Goal: Use online tool/utility: Utilize a website feature to perform a specific function

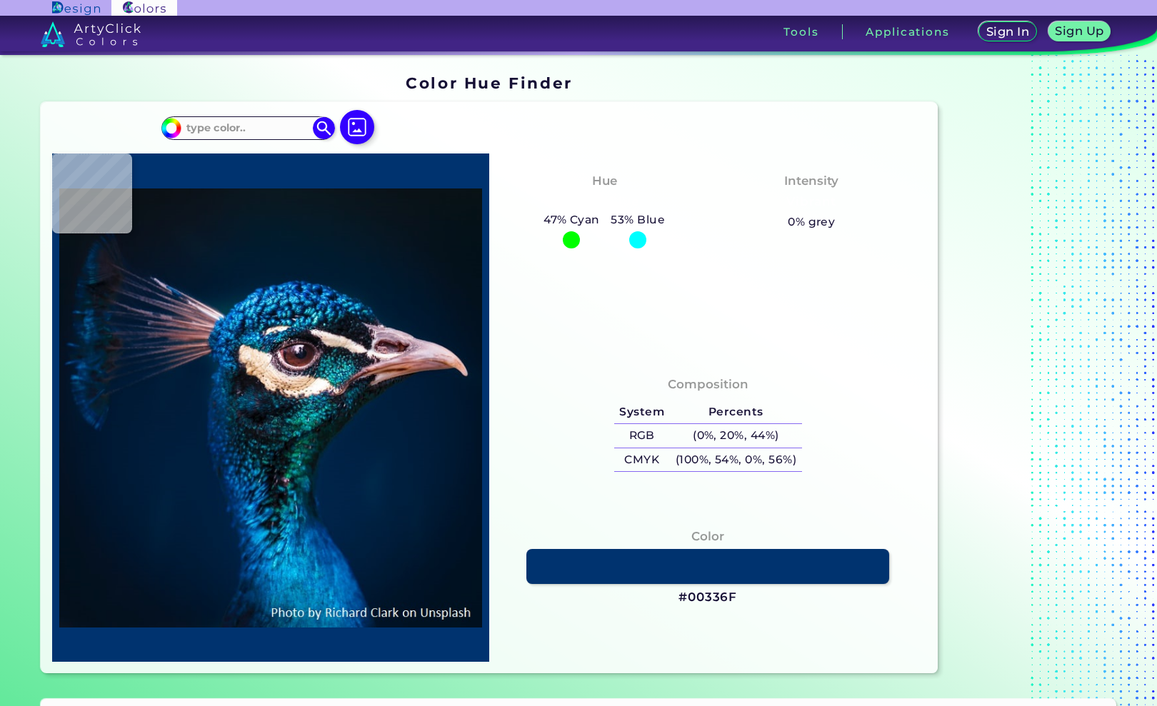
type input "#001935"
type input "#001e3a"
type input "#001E3A"
type input "#011c3a"
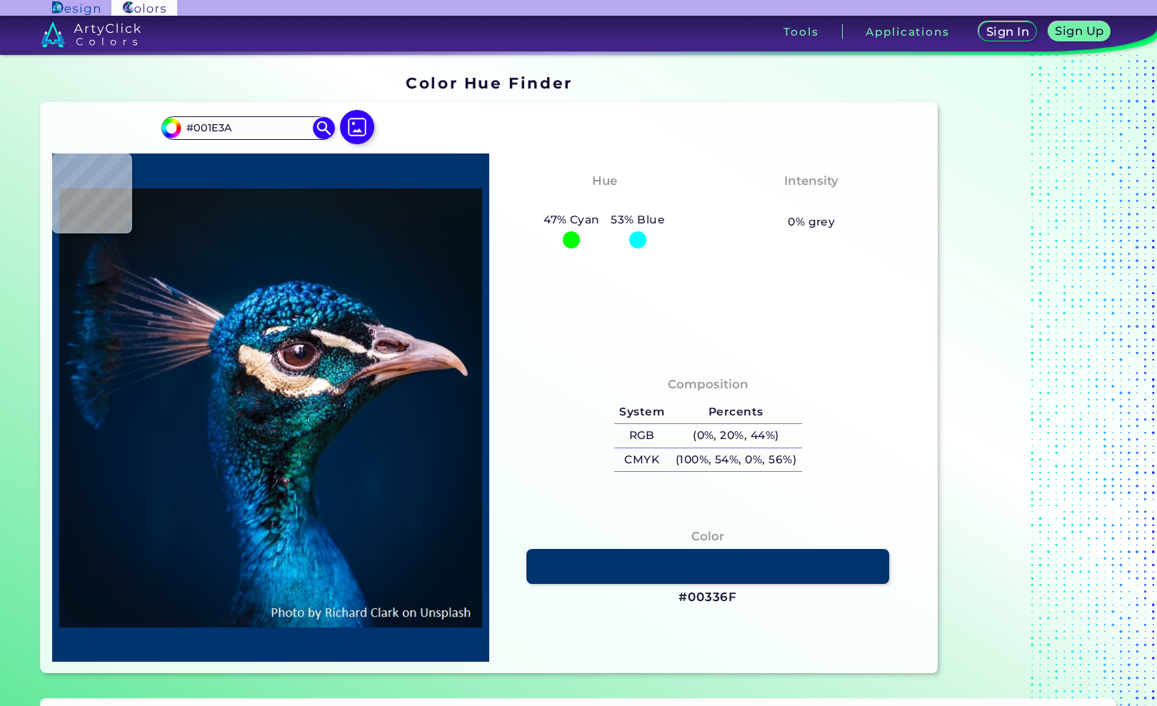
type input "#011C3A"
type input "#002c49"
type input "#002C49"
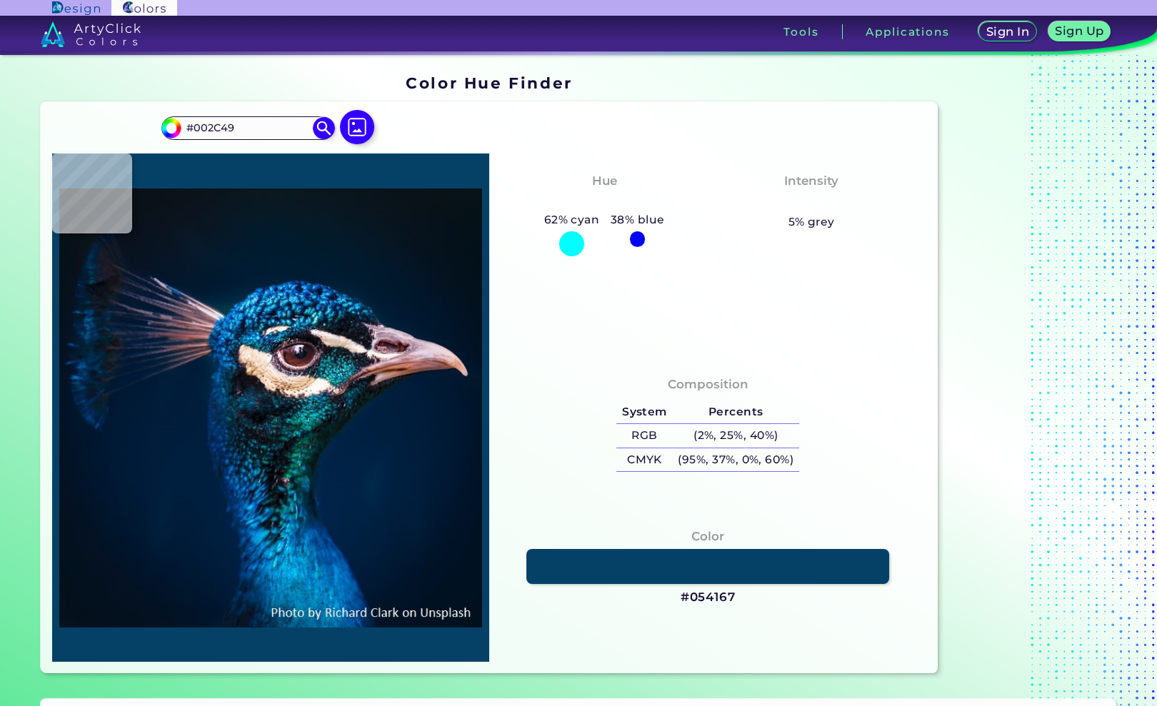
type input "#054167"
type input "#113c5a"
type input "#113C5A"
type input "#081d31"
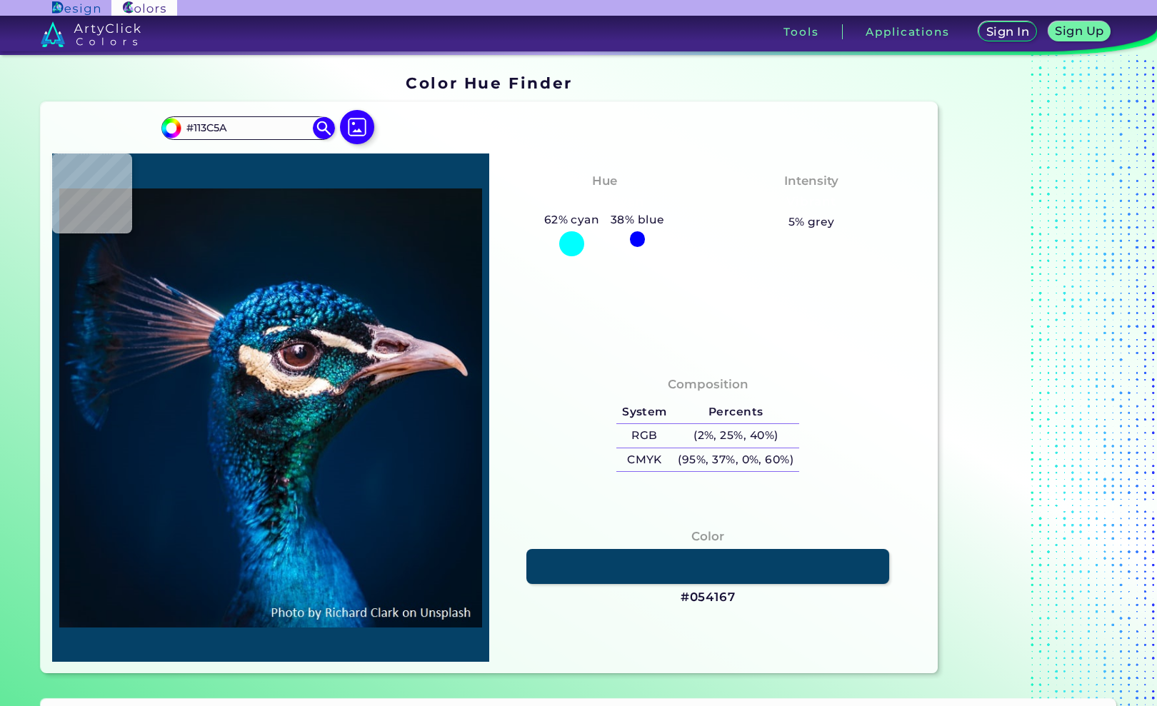
type input "#081D31"
type input "#0d1929"
type input "#0D1929"
type input "#3d3f51"
type input "#3D3F51"
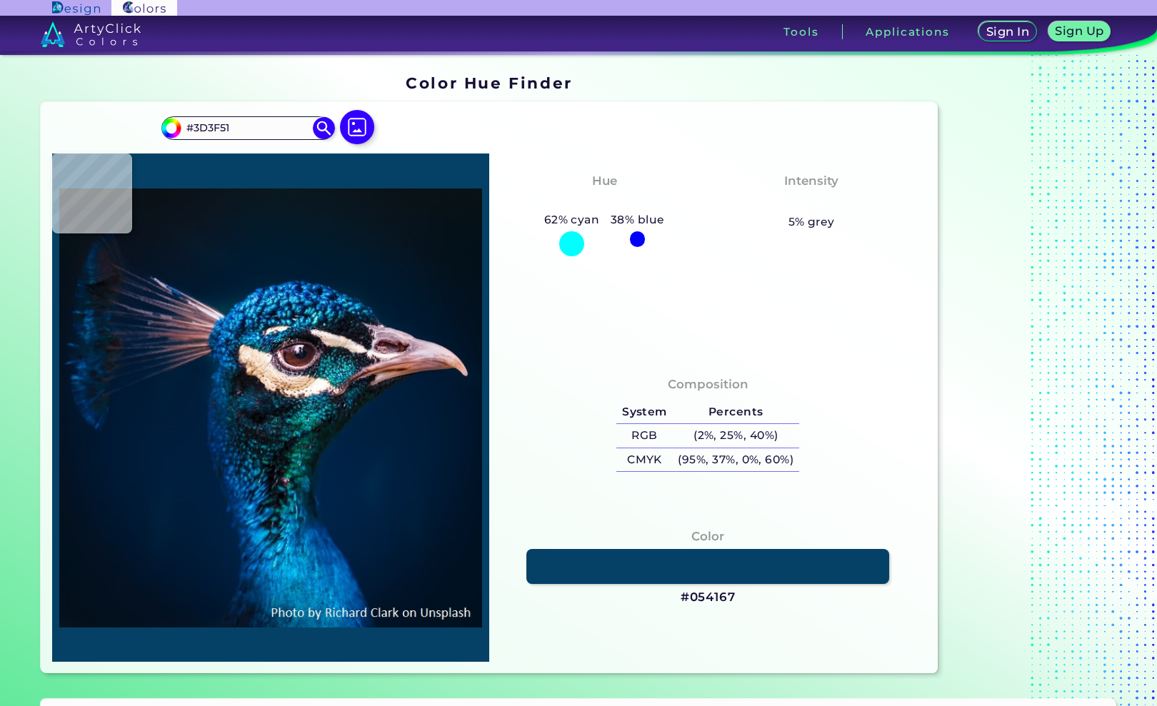
type input "#4a4b60"
type input "#4A4B60"
type input "#463945"
type input "#895e41"
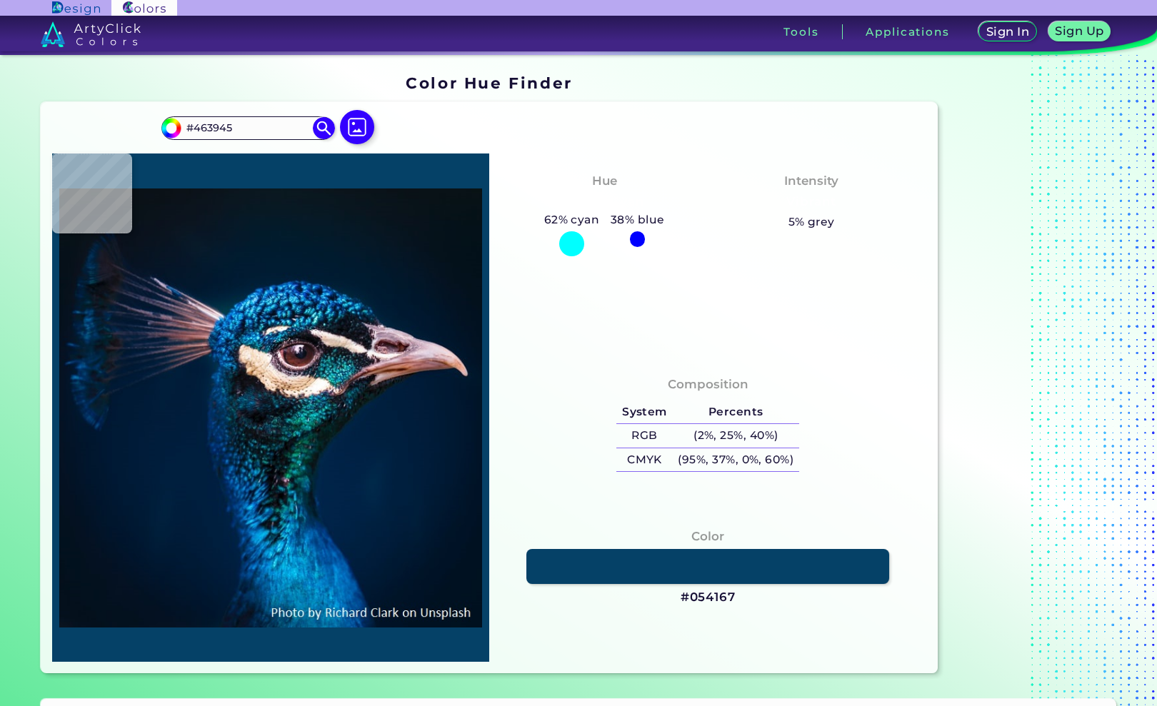
type input "#895E41"
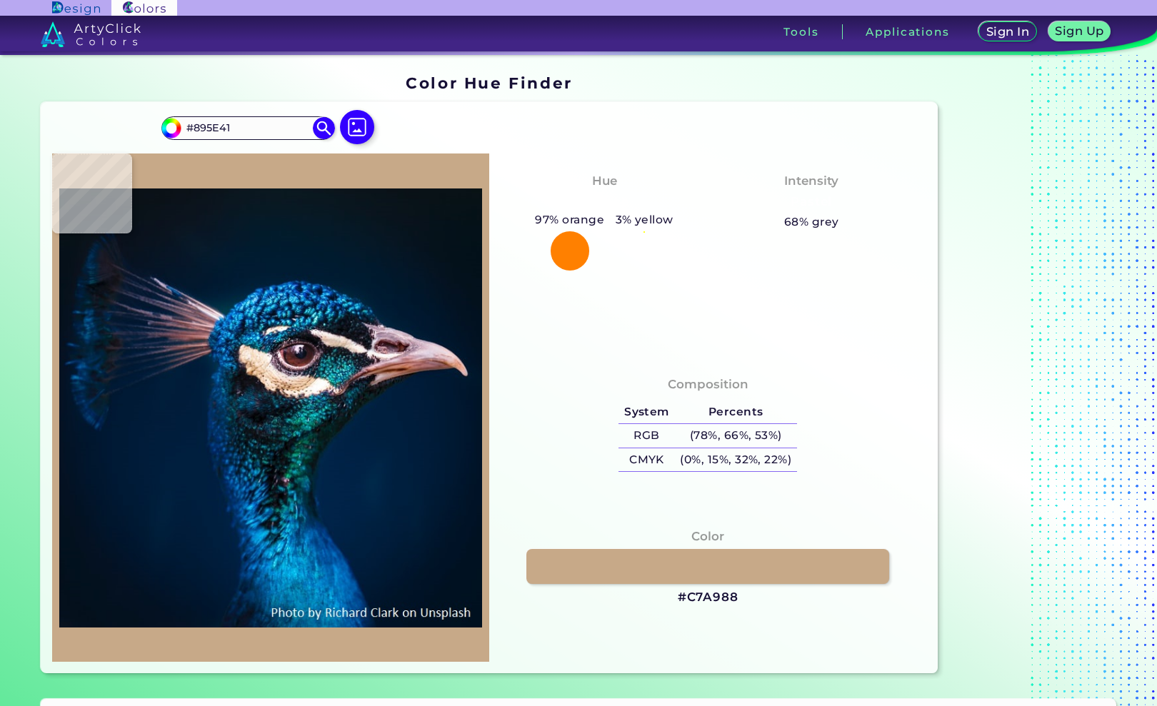
type input "#c7a988"
type input "#C7A988"
type input "#fcebe0"
type input "#FCEBE0"
type input "#e4d8ca"
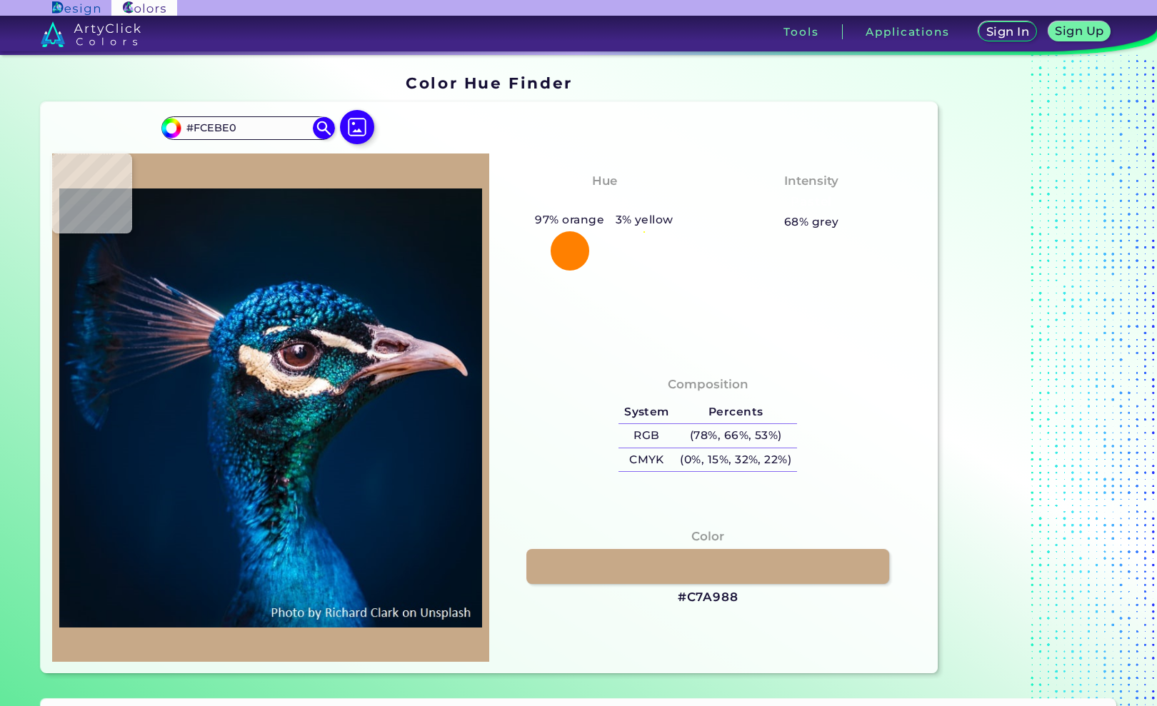
type input "#E4D8CA"
type input "#94a9b0"
type input "#94A9B0"
type input "#454960"
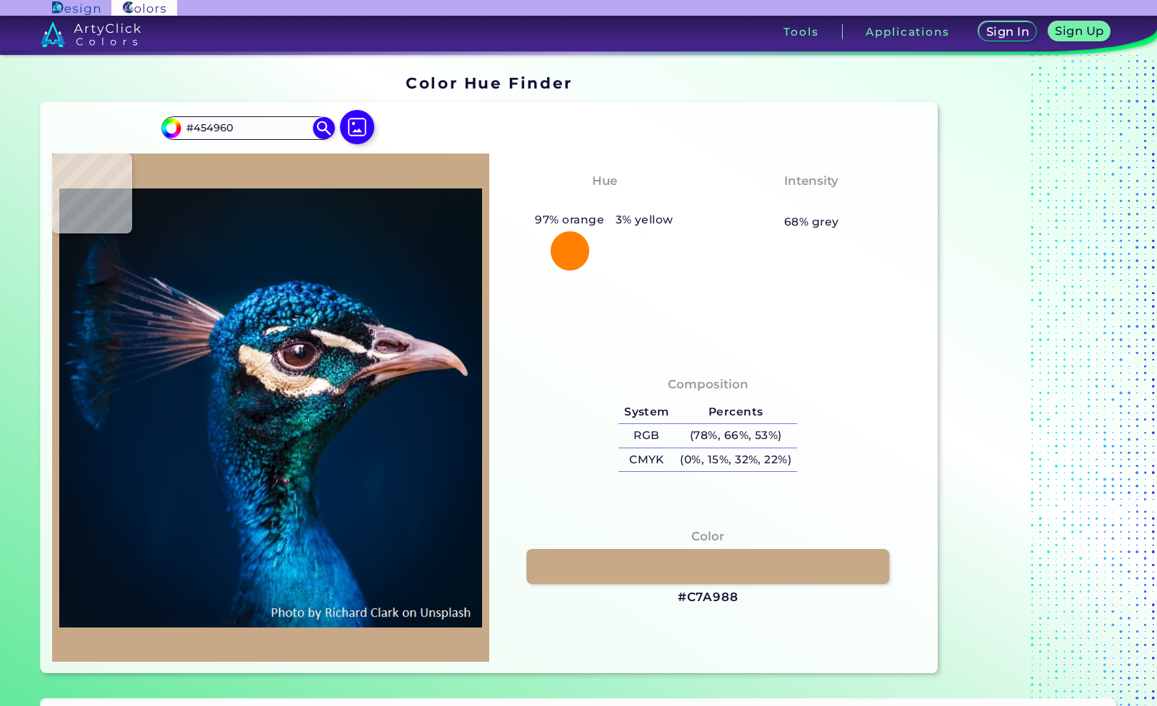
type input "#393d4d"
type input "#393D4D"
type input "#121322"
type input "#131320"
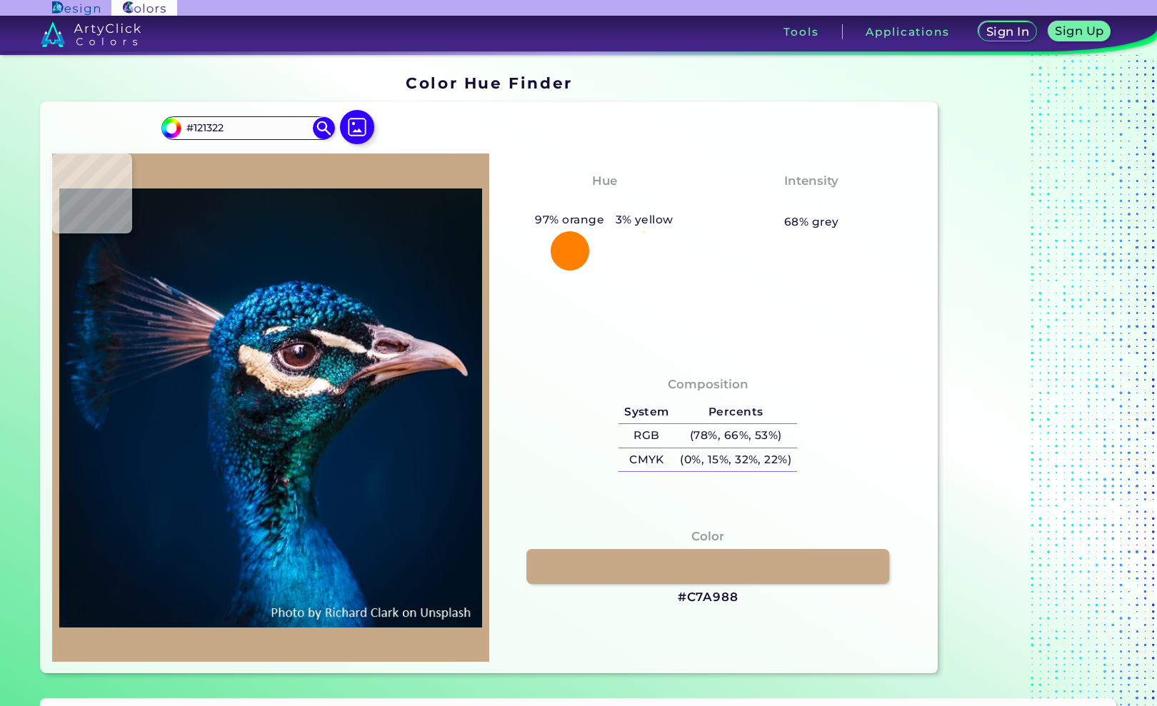
type input "#131320"
type input "#1e1b27"
type input "#1E1B27"
type input "#4b434e"
type input "#4B434E"
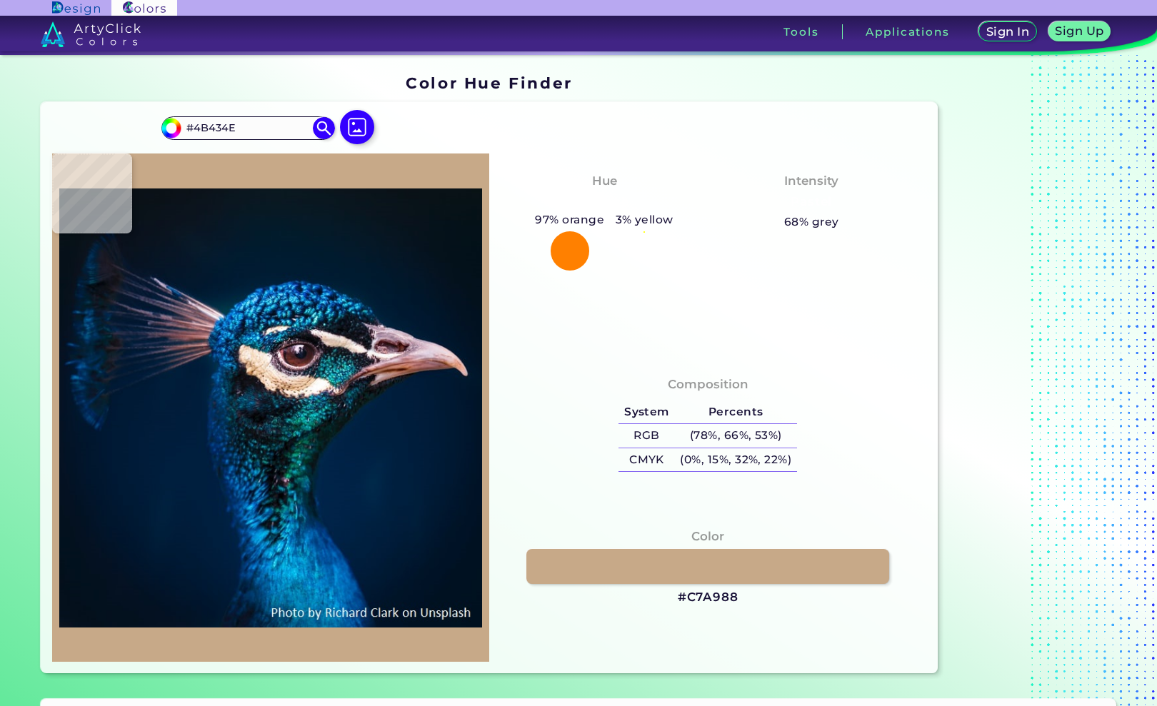
type input "#433841"
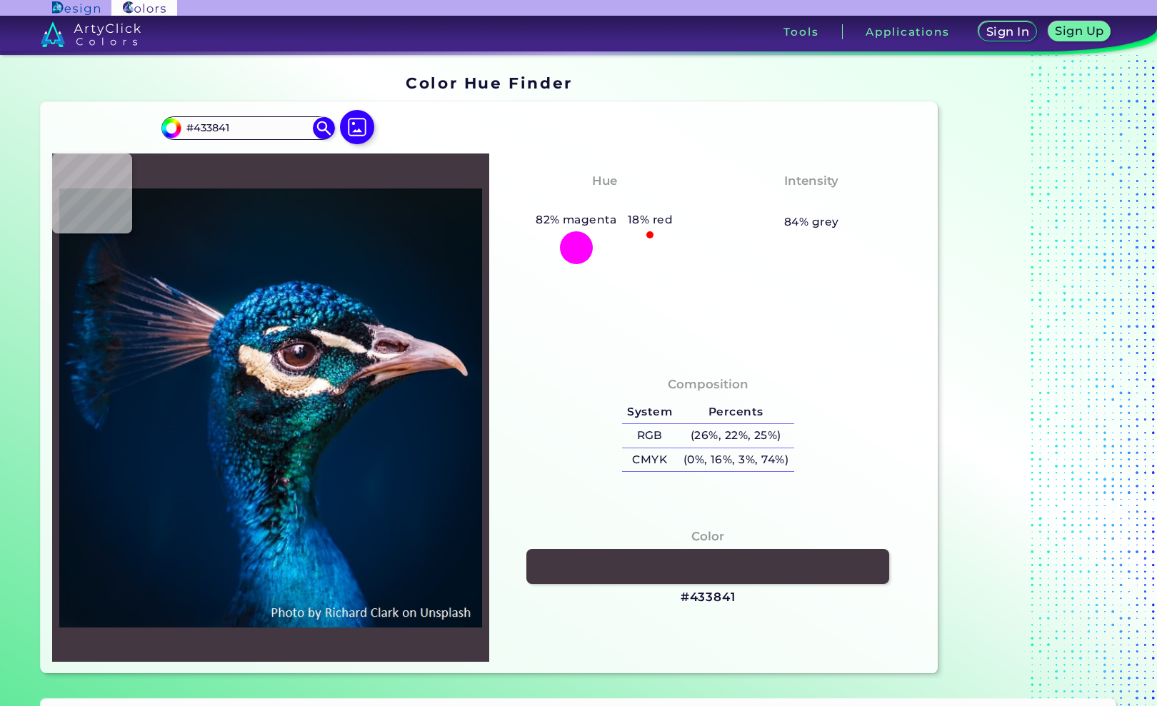
type input "#160d15"
type input "#160D15"
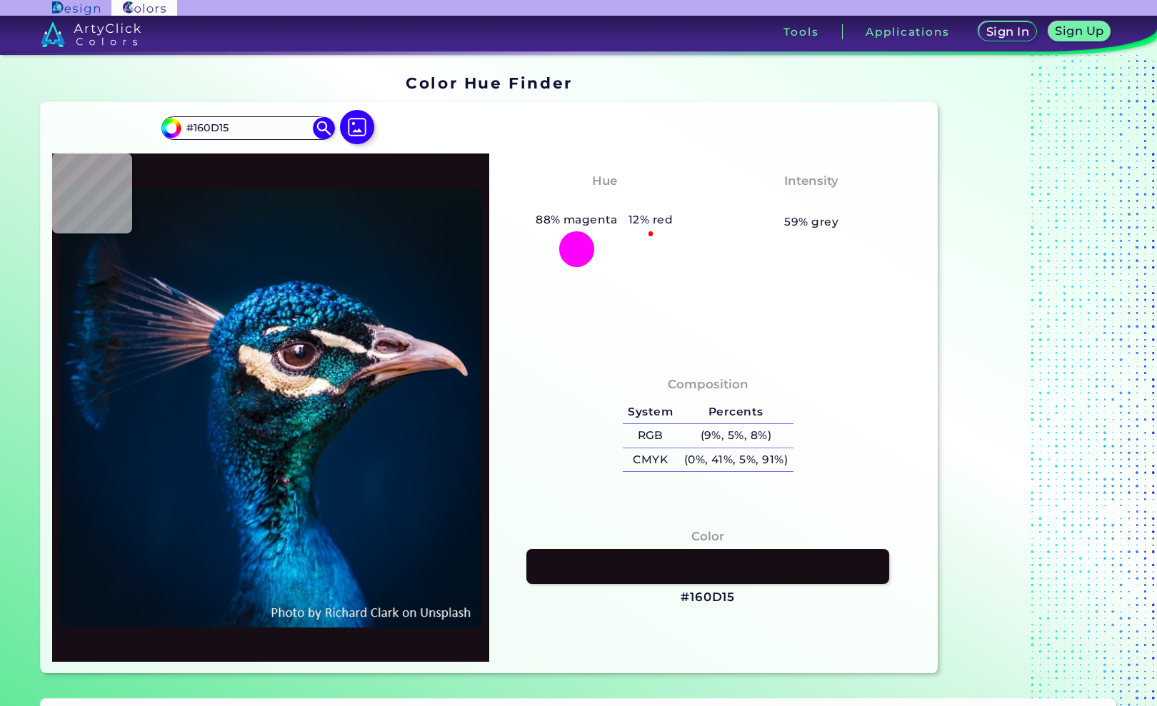
type input "#433841"
type input "#2d2a30"
type input "#2D2A30"
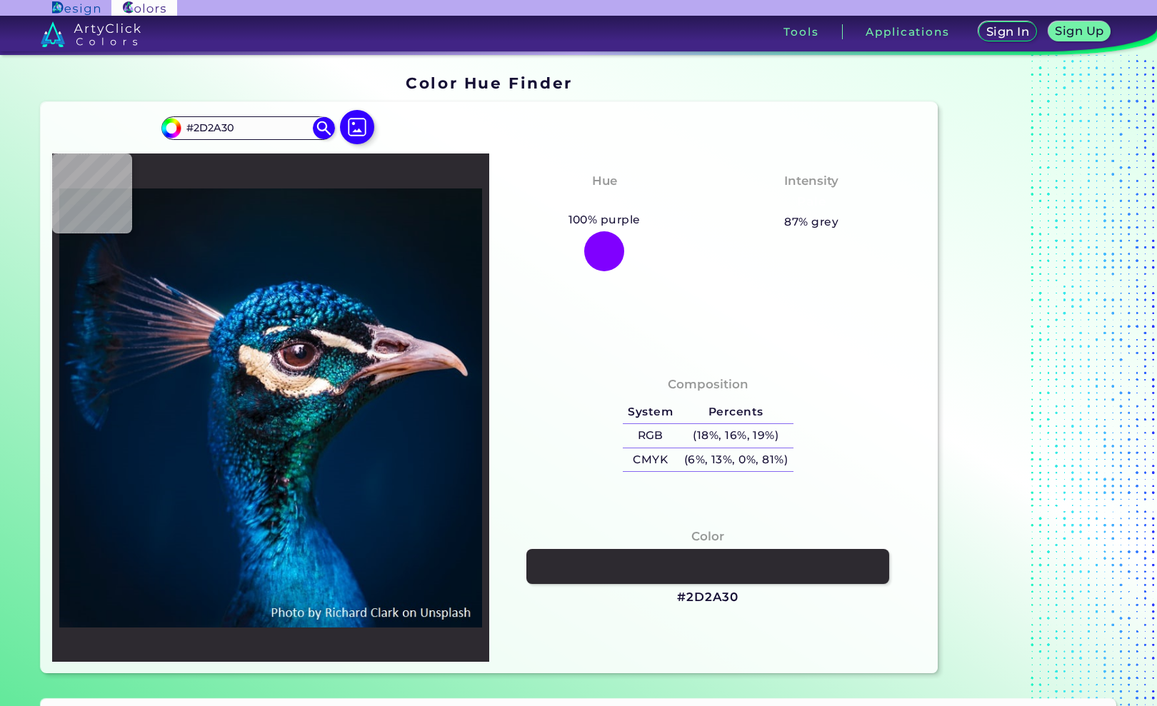
type input "#13121f"
type input "#13121F"
type input "#0f2234"
type input "#0F2234"
type input "#6da5c7"
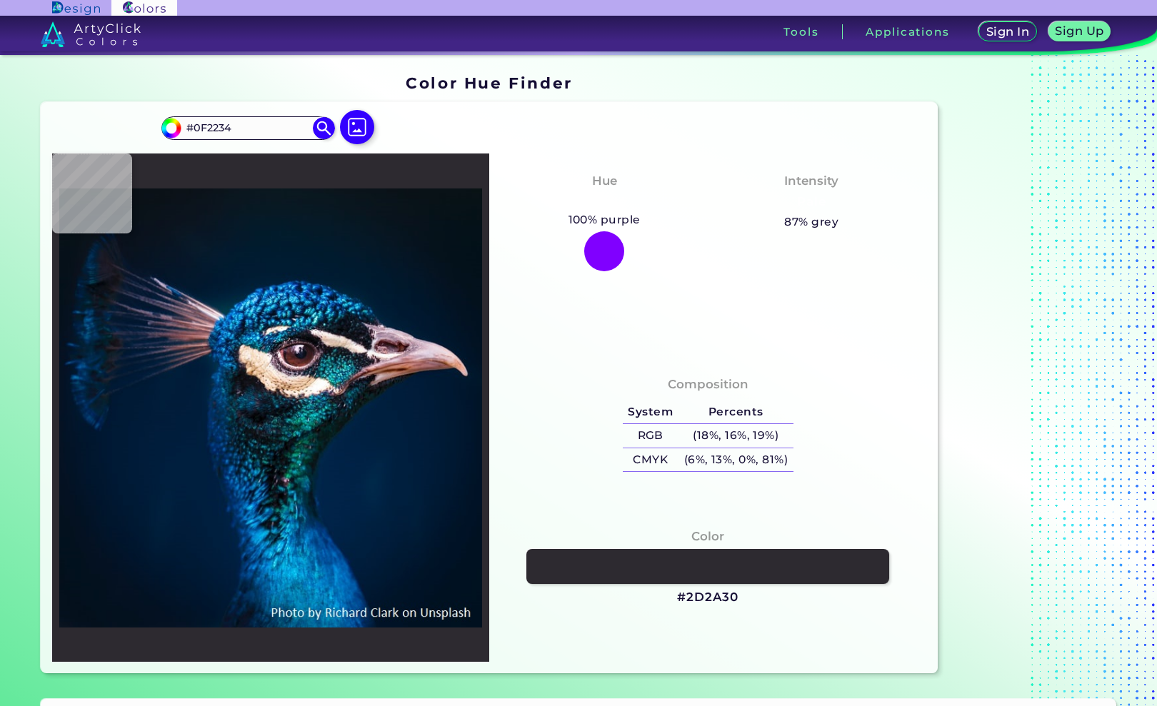
type input "#6DA5C7"
type input "#02204b"
type input "#02204B"
type input "#818394"
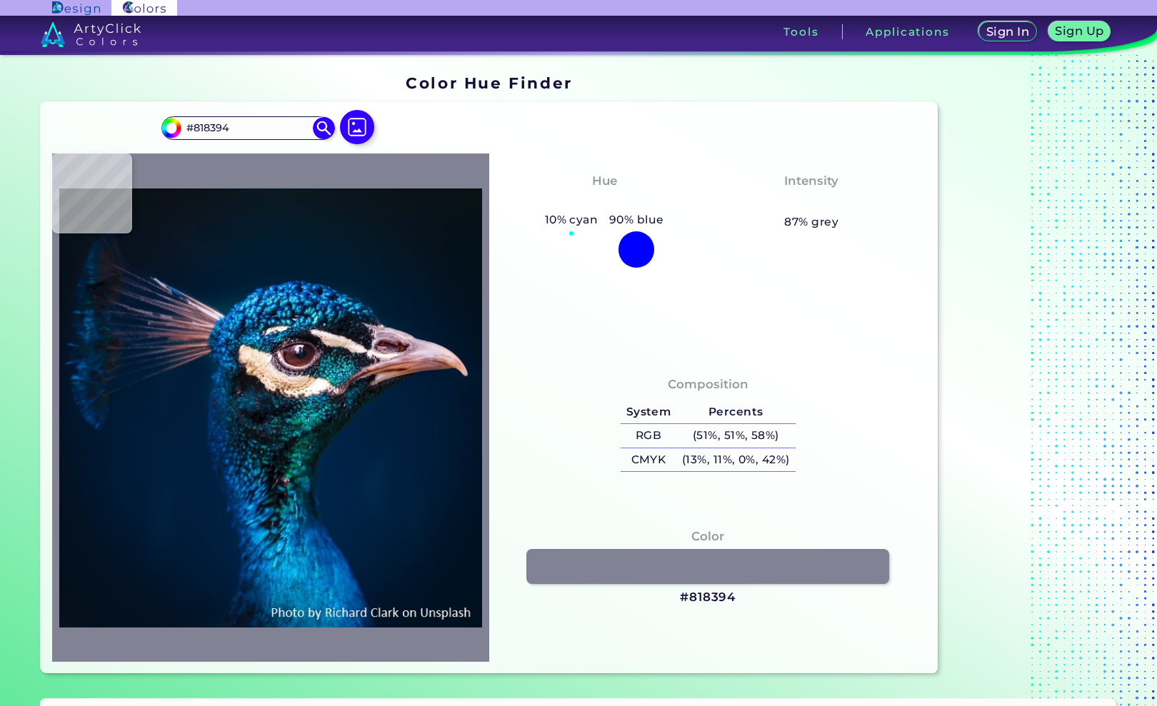
type input "#f8ece6"
type input "#F8ECE6"
type input "#042d53"
type input "#042D53"
type input "#065084"
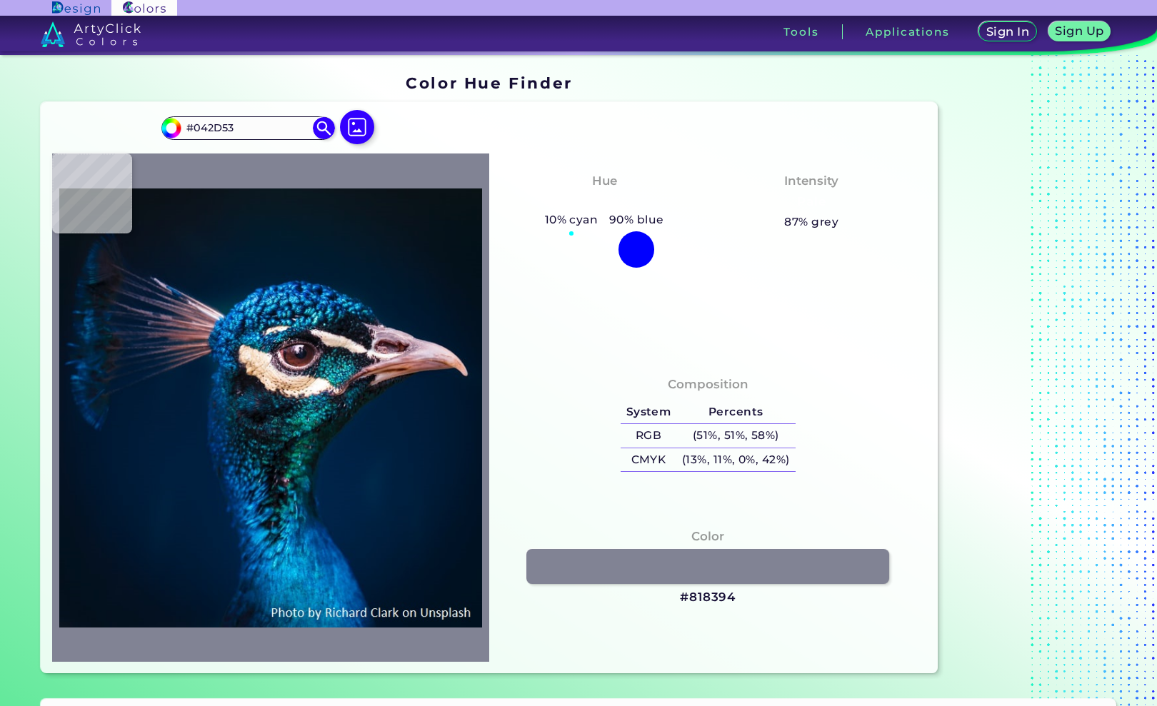
type input "#065084"
type input "#00172c"
type input "#00172C"
type input "#285b7d"
type input "#285B7D"
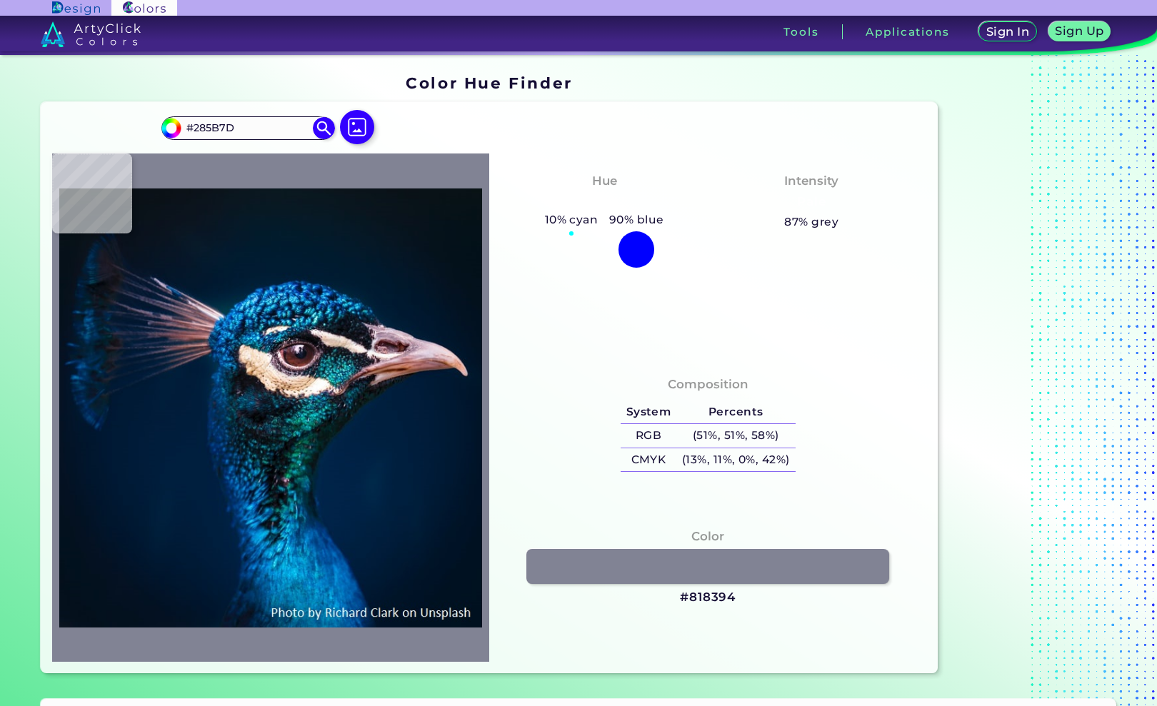
type input "#326a91"
type input "#326A91"
type input "#012038"
type input "#020e18"
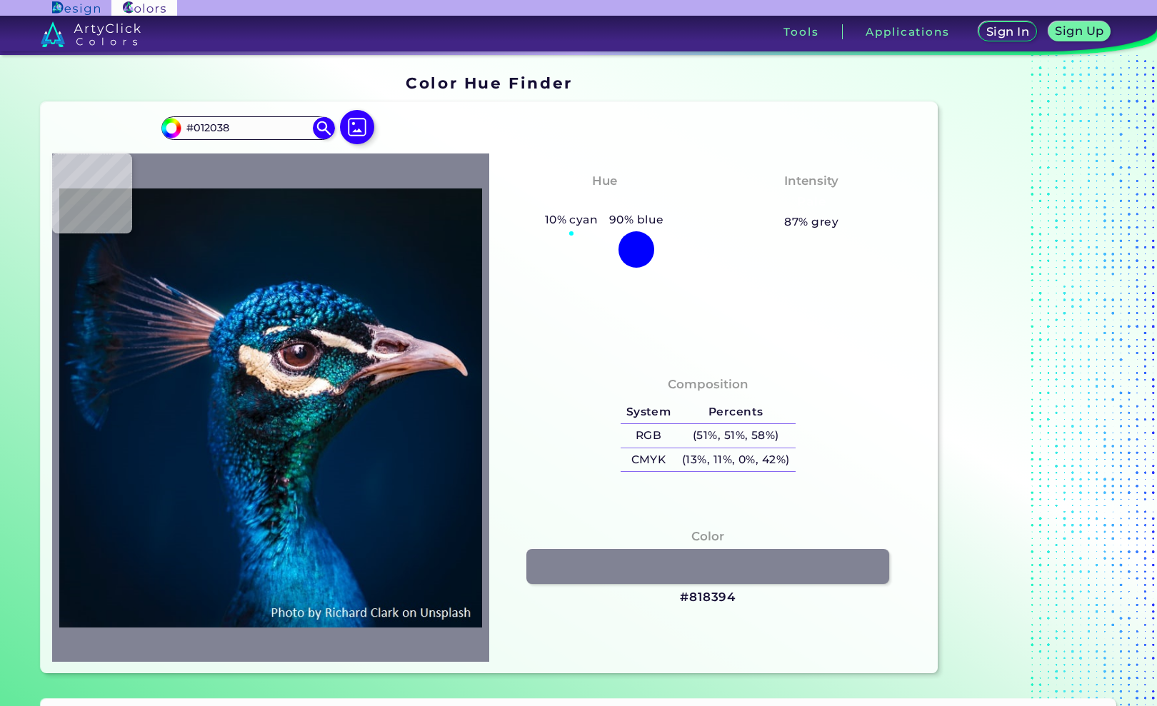
type input "#020E18"
type input "#020e21"
type input "#020E21"
type input "#06142a"
type input "#06142A"
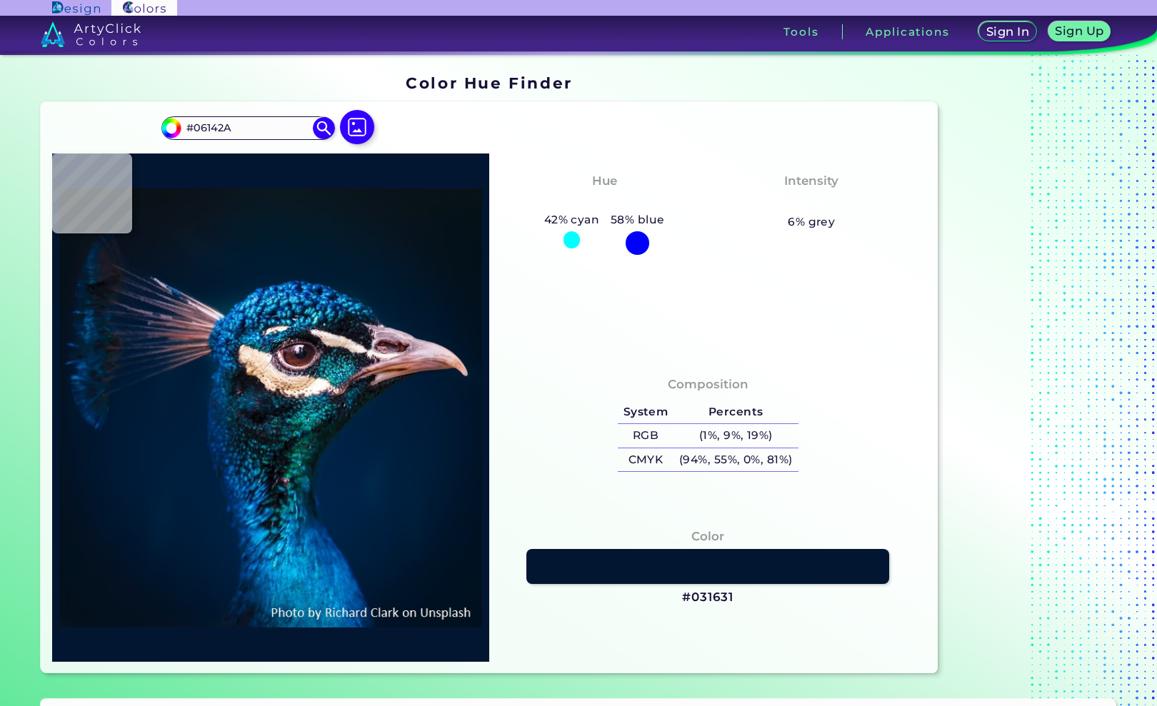
type input "#031631"
type input "#031c3a"
type input "#031C3A"
type input "#032349"
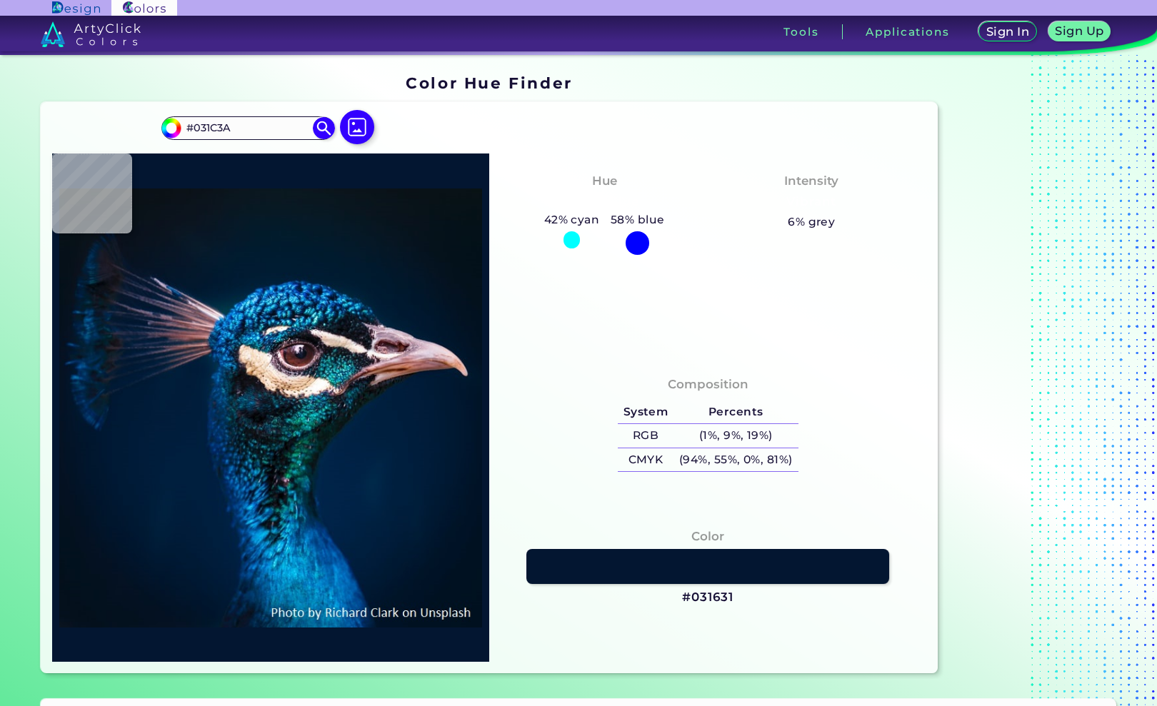
type input "#032349"
type input "#072b59"
type input "#072B59"
type input "#082d64"
type input "#082D64"
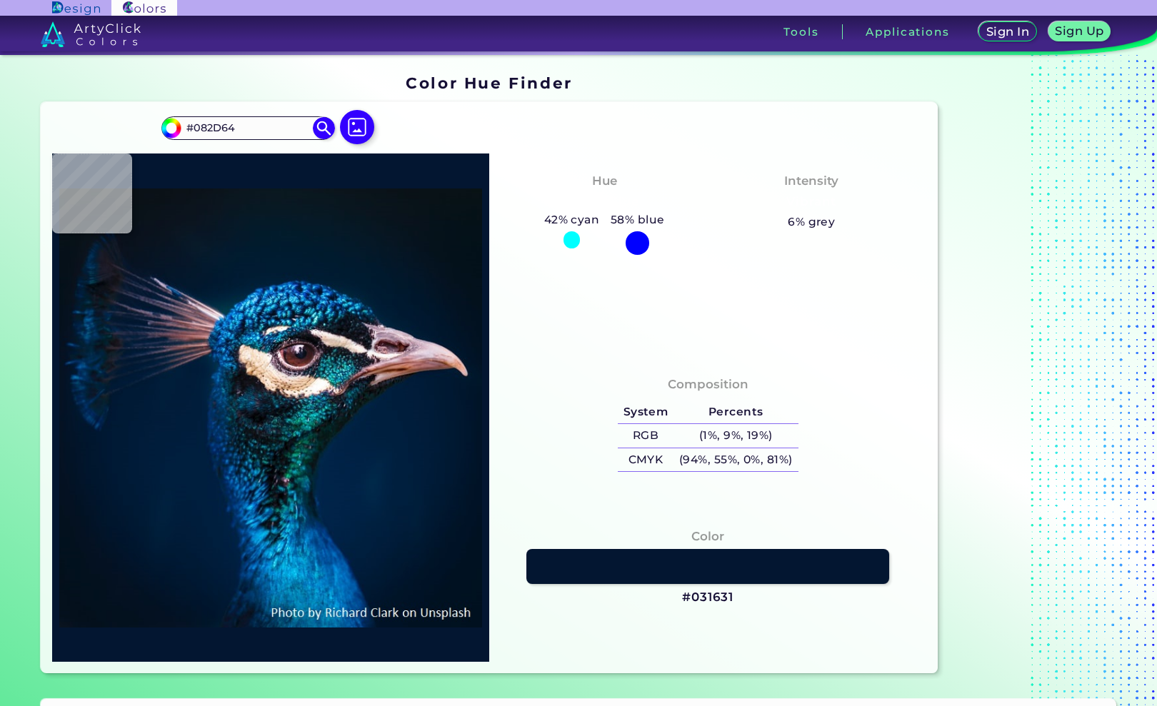
type input "#0c3f71"
type input "#0C3F71"
type input "#054675"
type input "#196297"
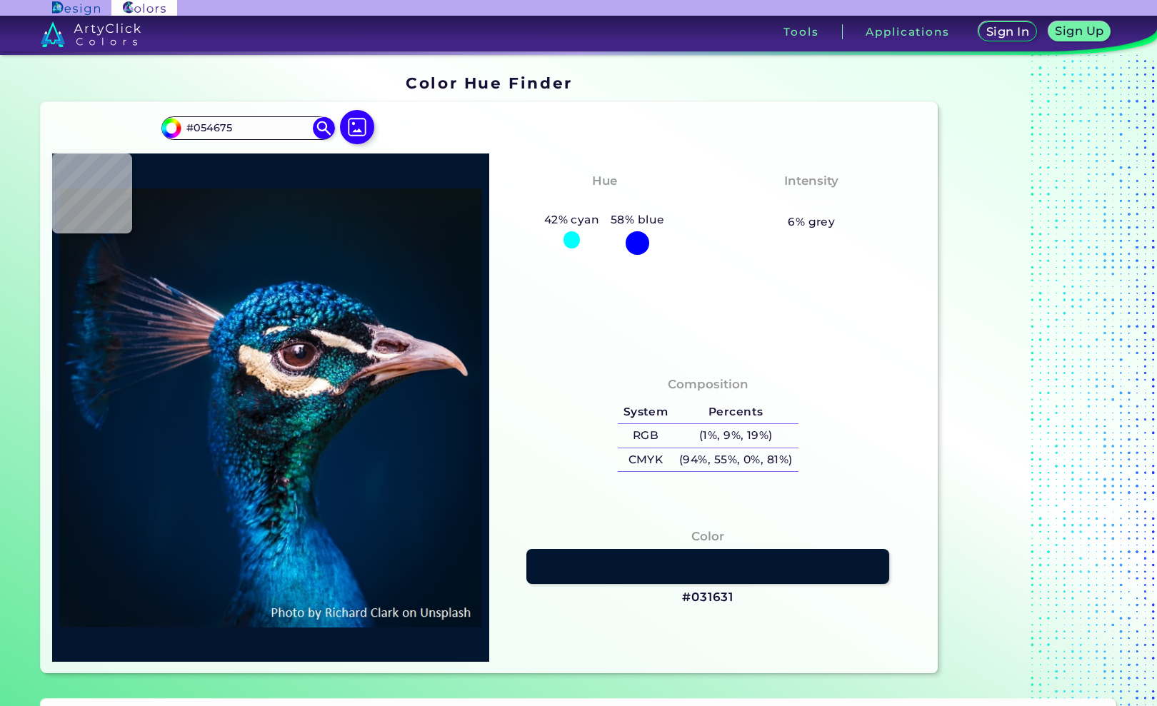
type input "#196297"
type input "#03447e"
type input "#03447E"
type input "#004780"
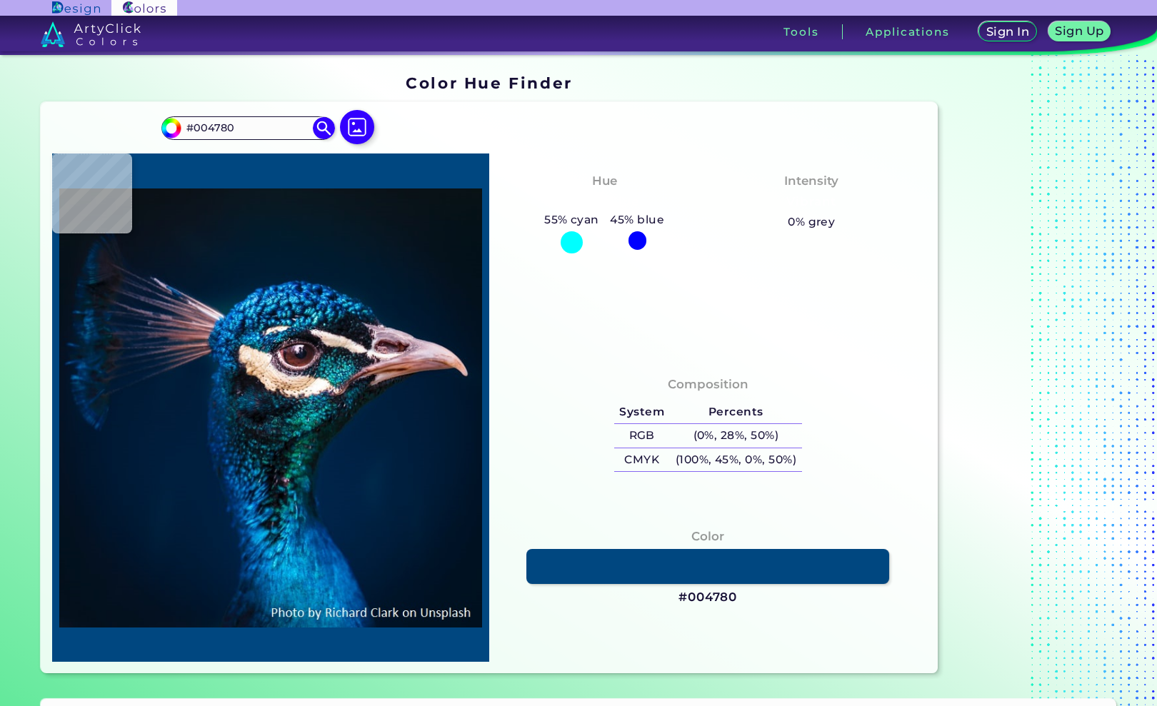
type input "#2c8dbc"
type input "#2C8DBC"
type input "#3d89b9"
type input "#3D89B9"
type input "#1e4d75"
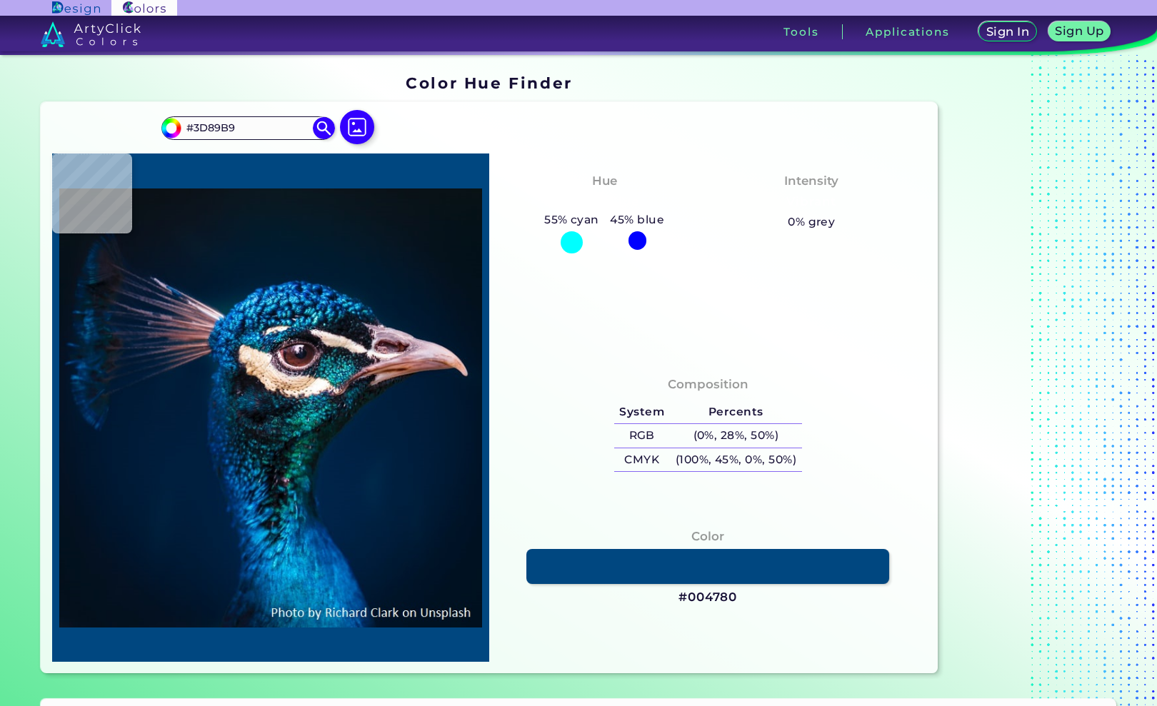
type input "#1E4D75"
type input "#01193d"
type input "#01193D"
type input "#012449"
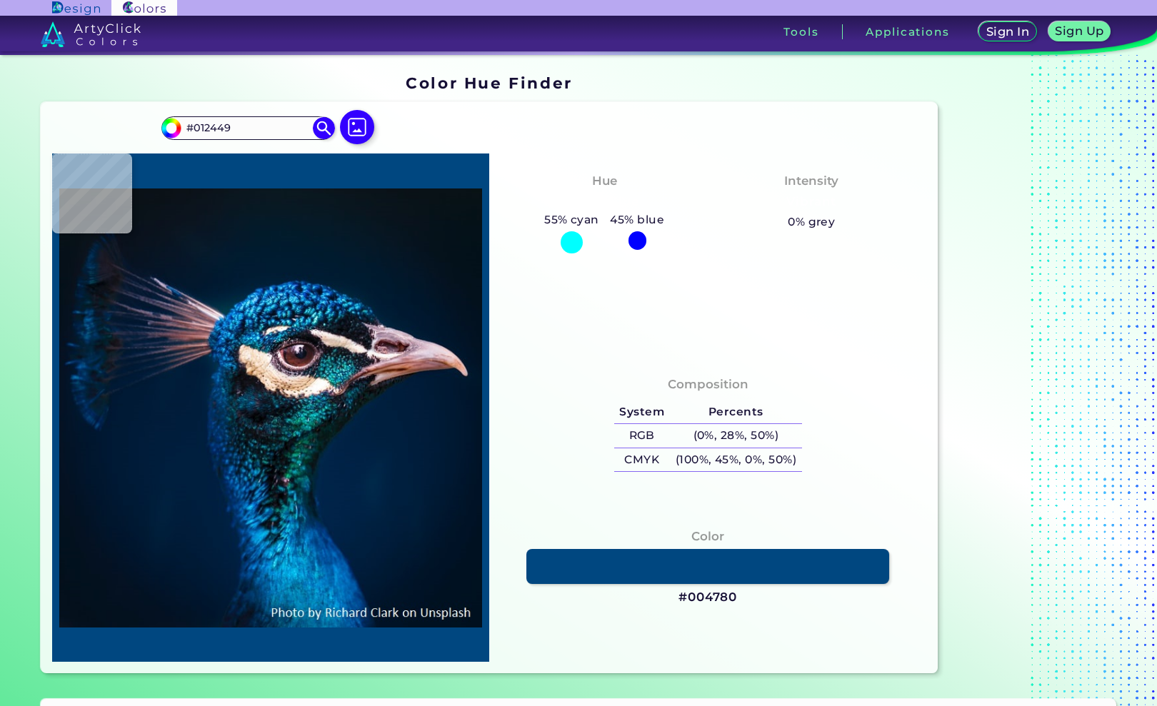
type input "#04375e"
type input "#04375E"
type input "#023d65"
type input "#023D65"
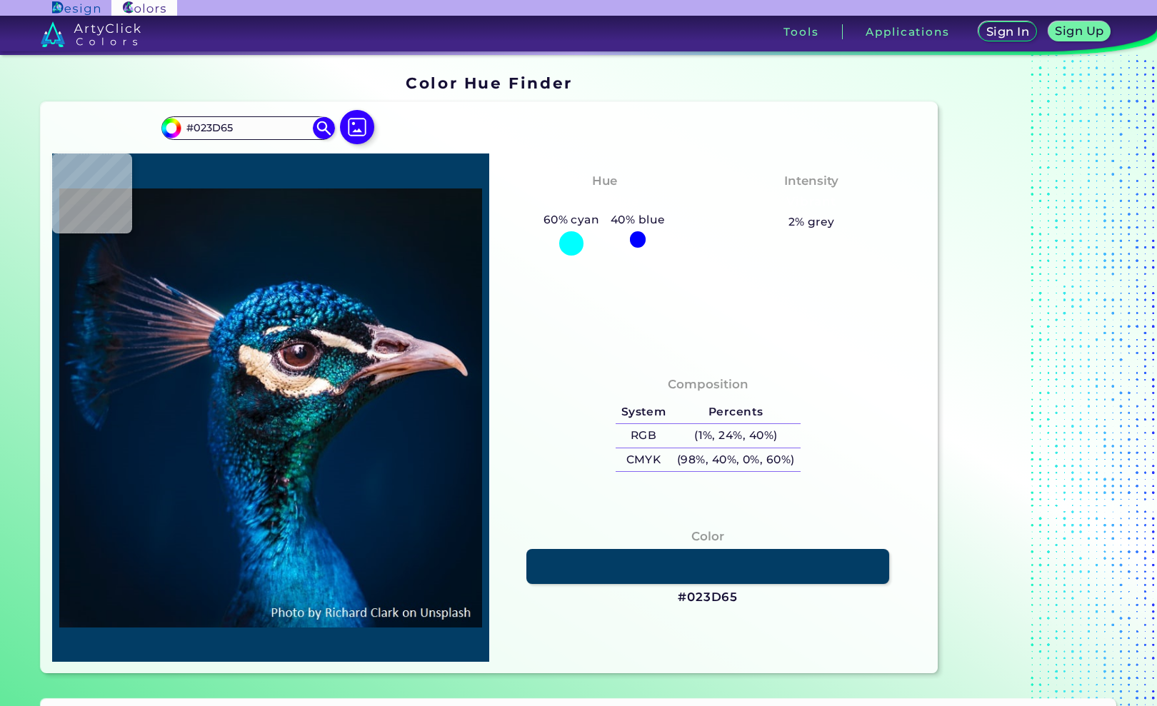
type input "#04375e"
type input "#04375E"
type input "#1e6997"
type input "#1E6997"
type input "#00274f"
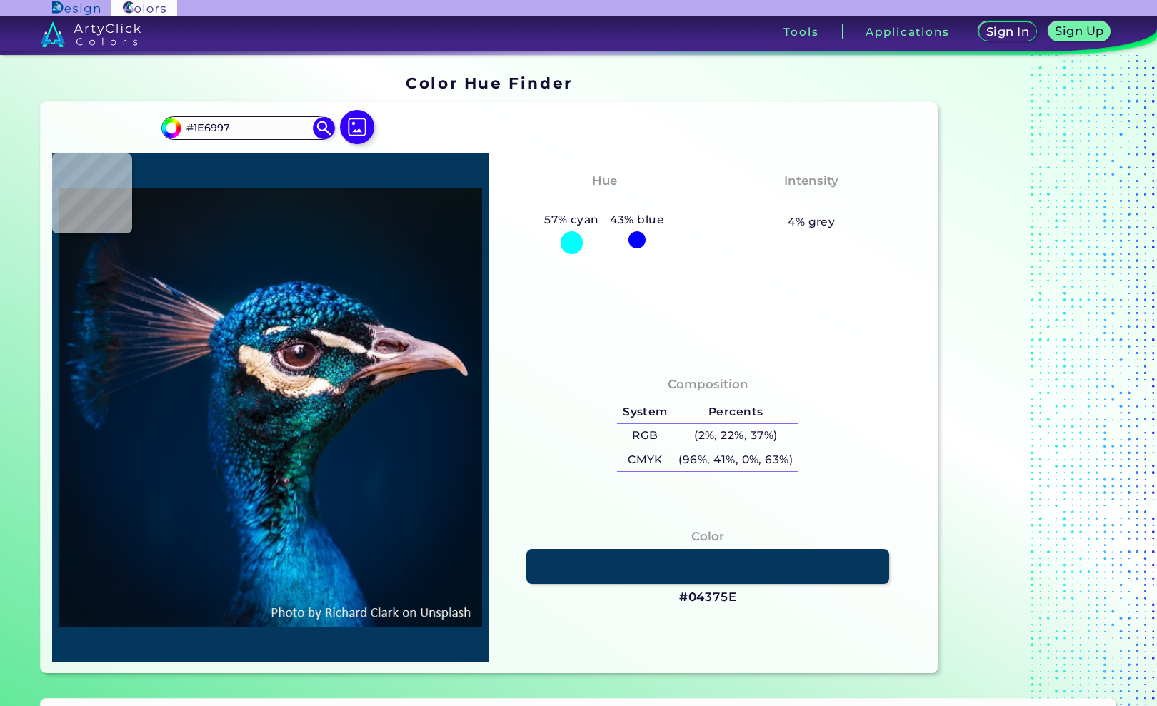
type input "#00274F"
type input "#00284b"
type input "#00284B"
type input "#1585cd"
type input "#1585CD"
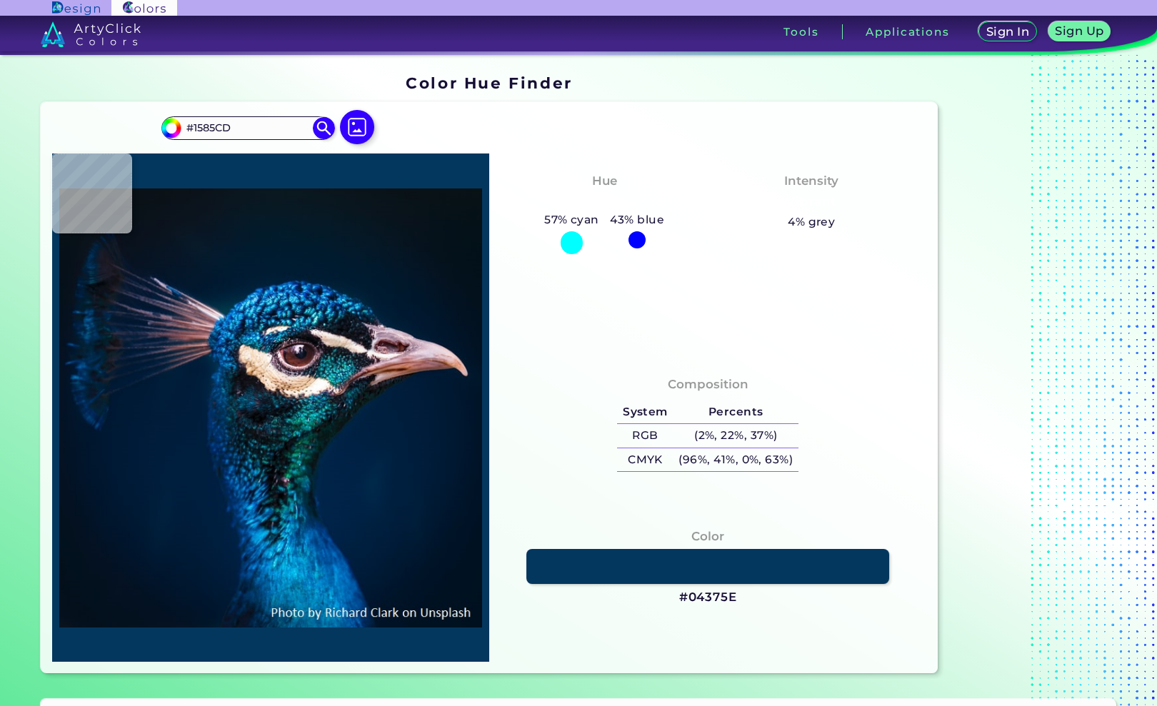
type input "#031c43"
type input "#031C43"
type input "#111d26"
type input "#111D26"
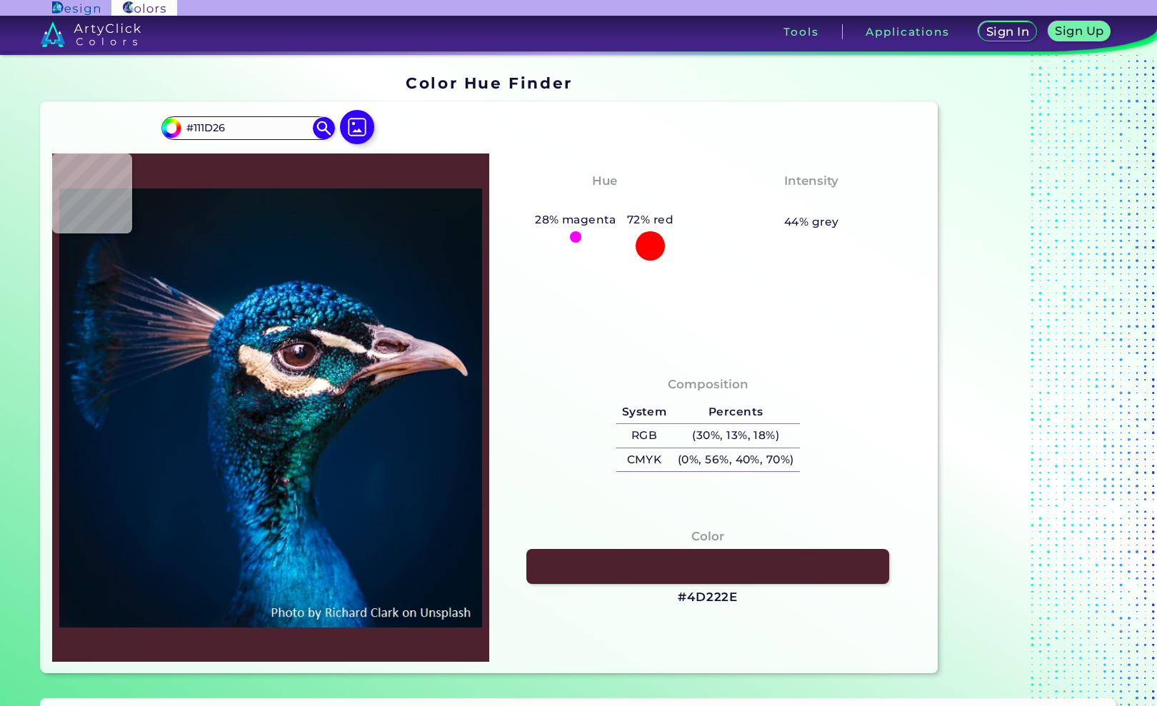
type input "#4d222e"
type input "#4D222E"
type input "#182636"
type input "#032736"
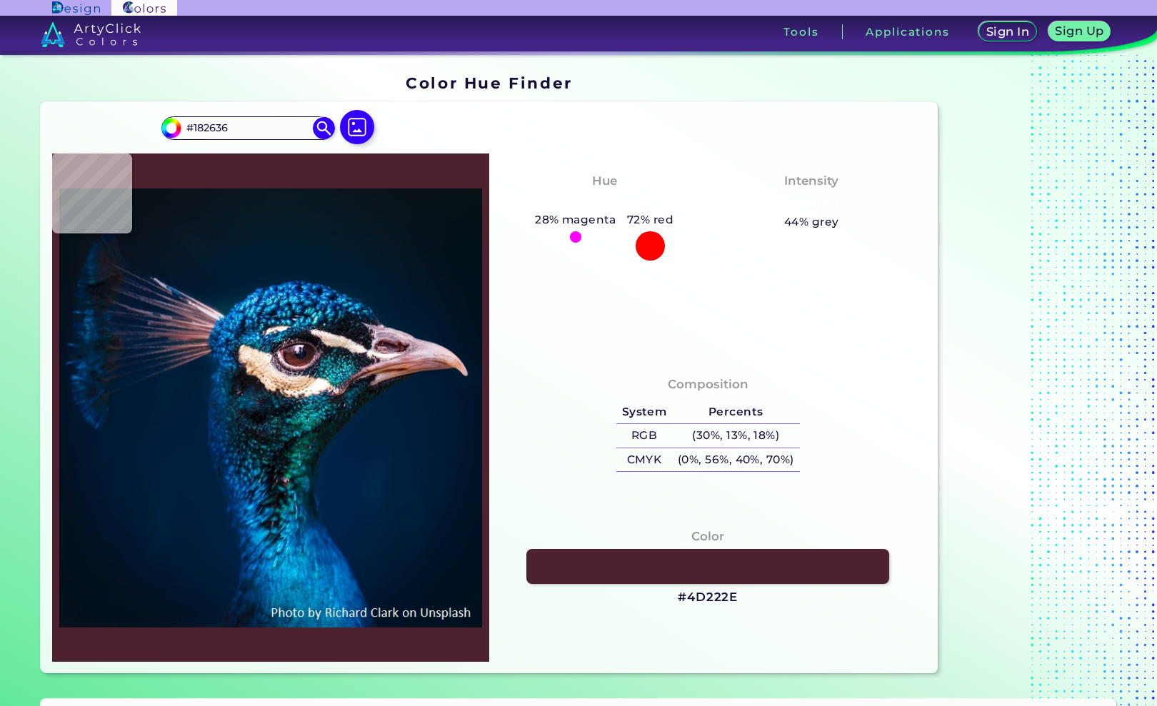
type input "#032736"
type input "#040b11"
type input "#040B11"
type input "#042e35"
type input "#042E35"
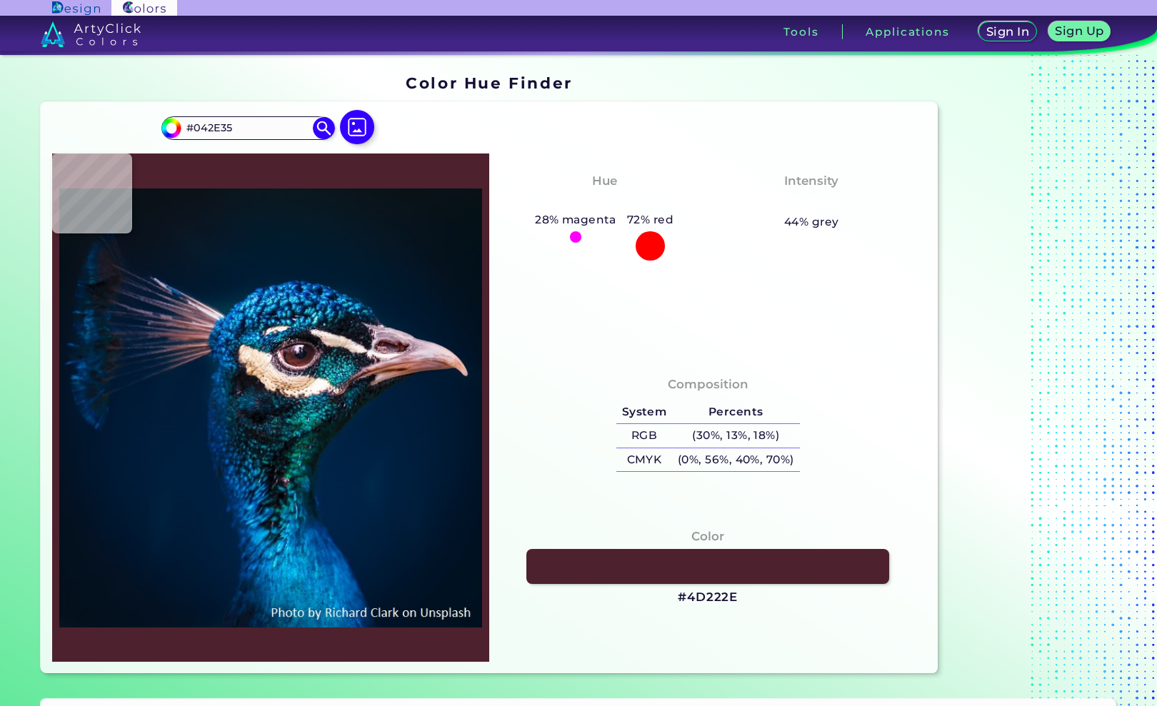
type input "#003c5c"
type input "#003C5C"
type input "#069fde"
type input "#069FDE"
type input "#0097d6"
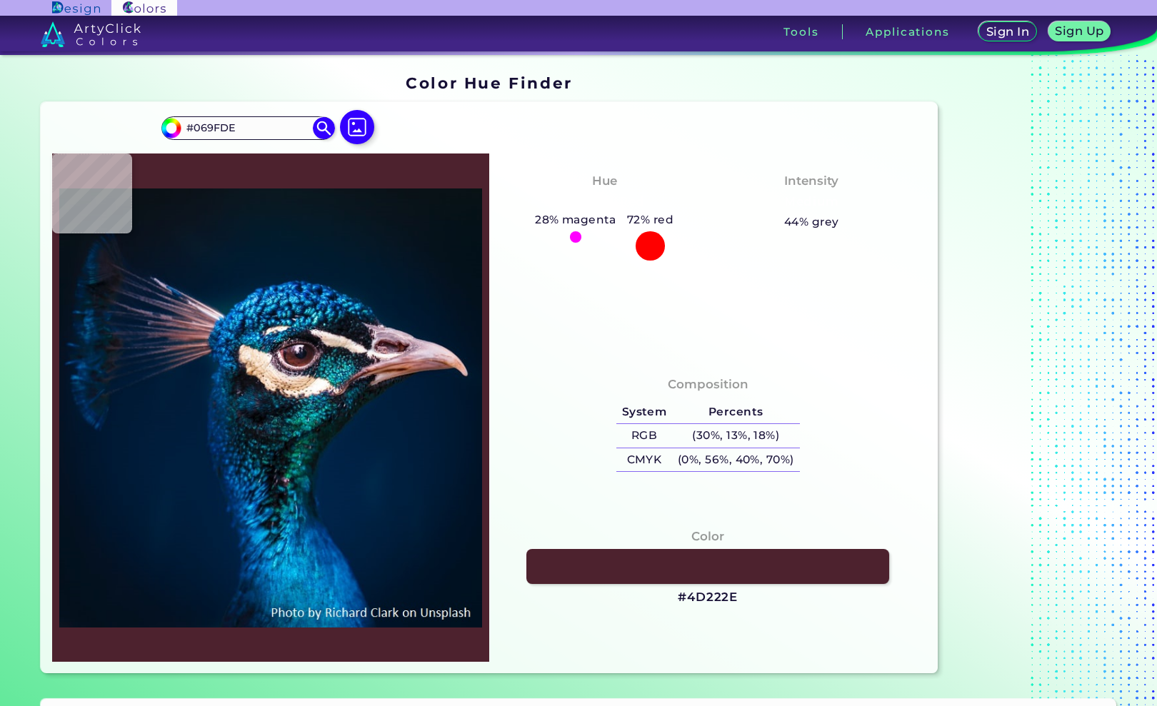
type input "#0097D6"
type input "#048bcf"
type input "#048BCF"
type input "#04569b"
type input "#04569B"
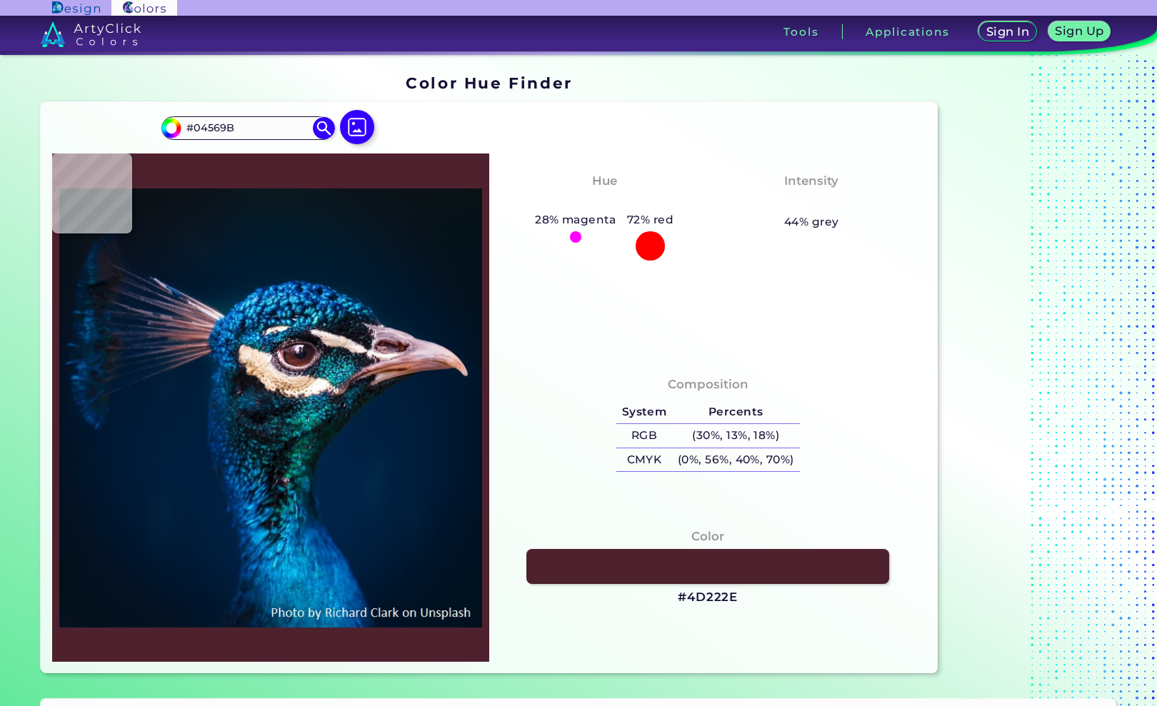
type input "#023f7a"
type input "#023F7A"
type input "#003268"
type input "#04315f"
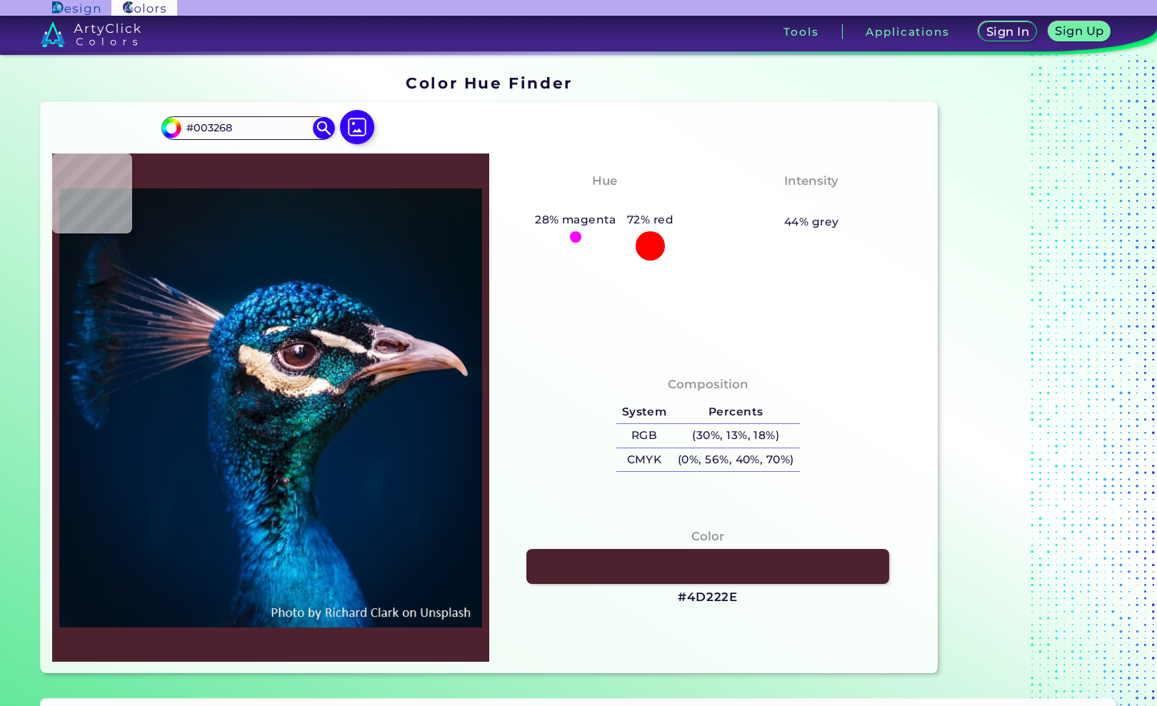
type input "#04315F"
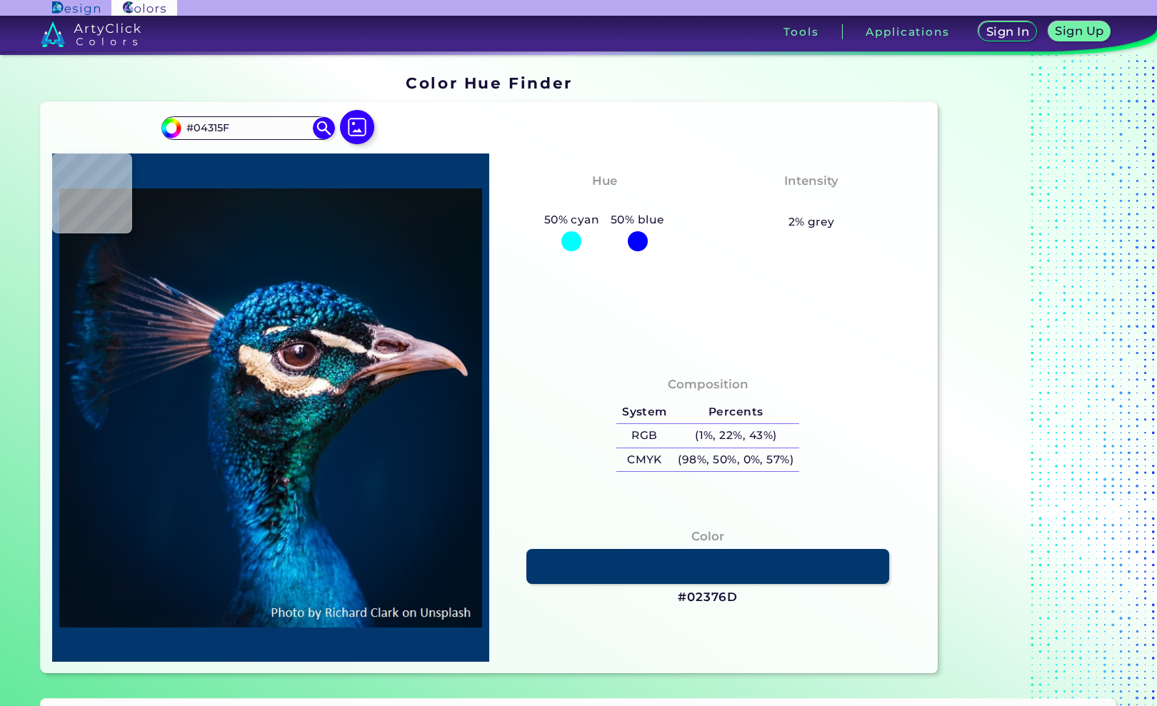
type input "#02376d"
type input "#02376D"
type input "#054382"
type input "#00316a"
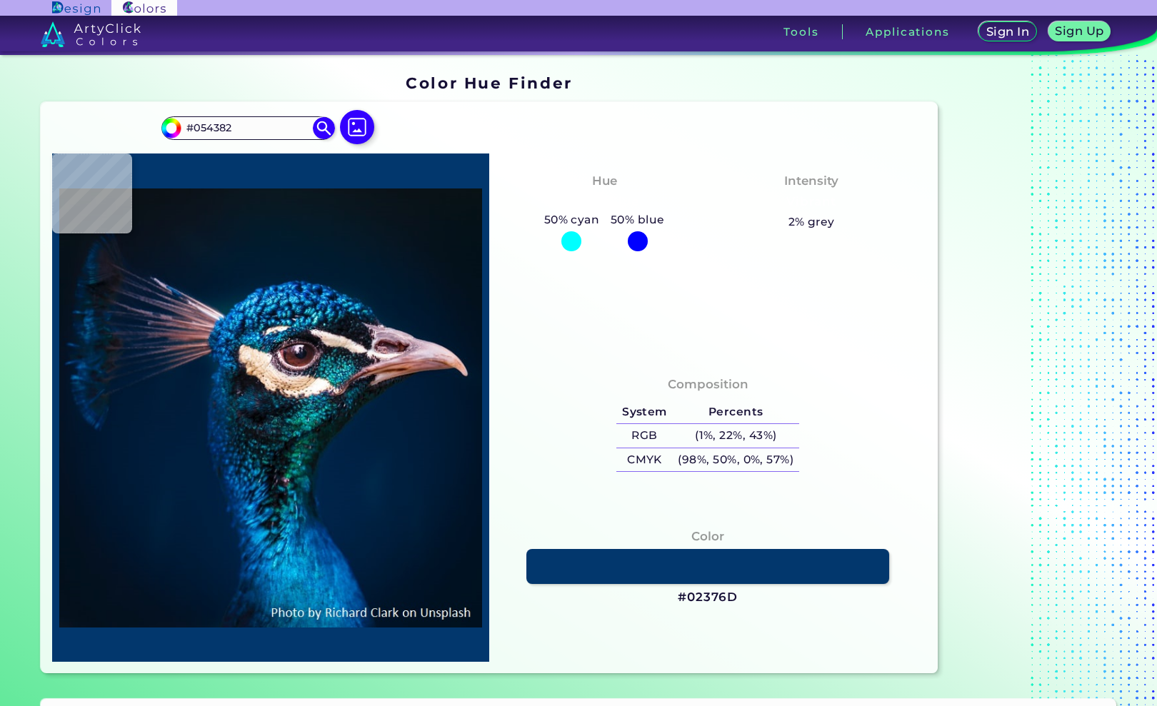
type input "#00316A"
type input "#002442"
type input "#002144"
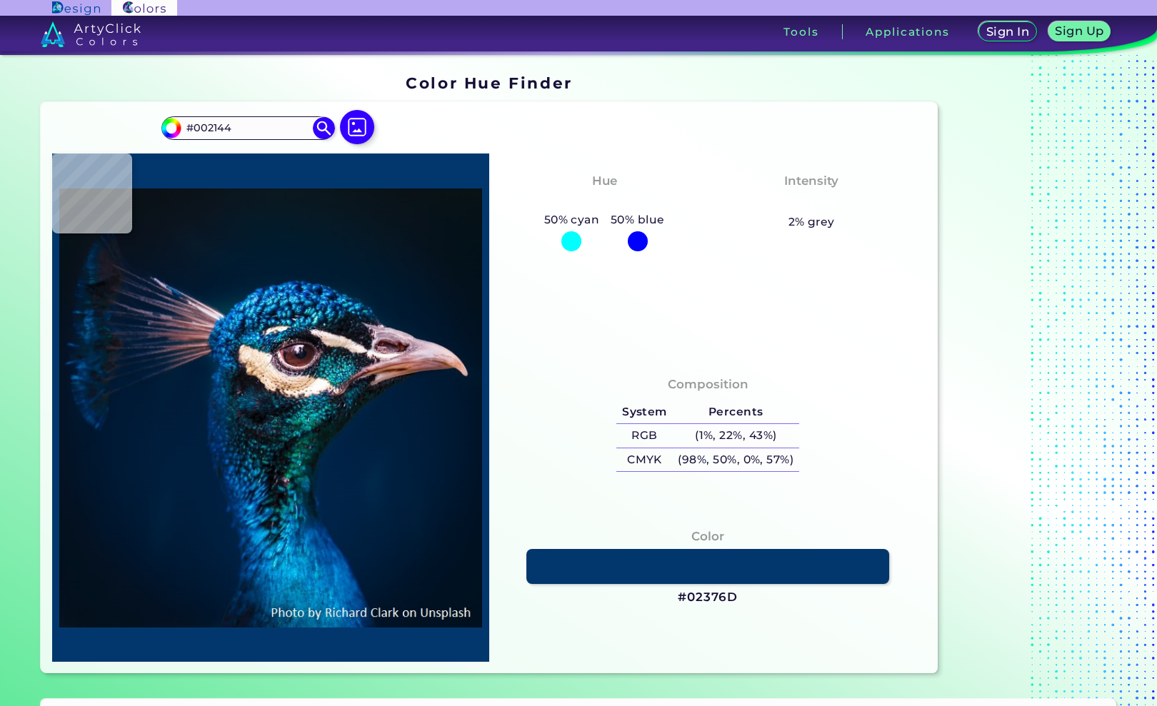
type input "#00213e"
type input "#00213E"
type input "#011f41"
type input "#011F41"
type input "#002041"
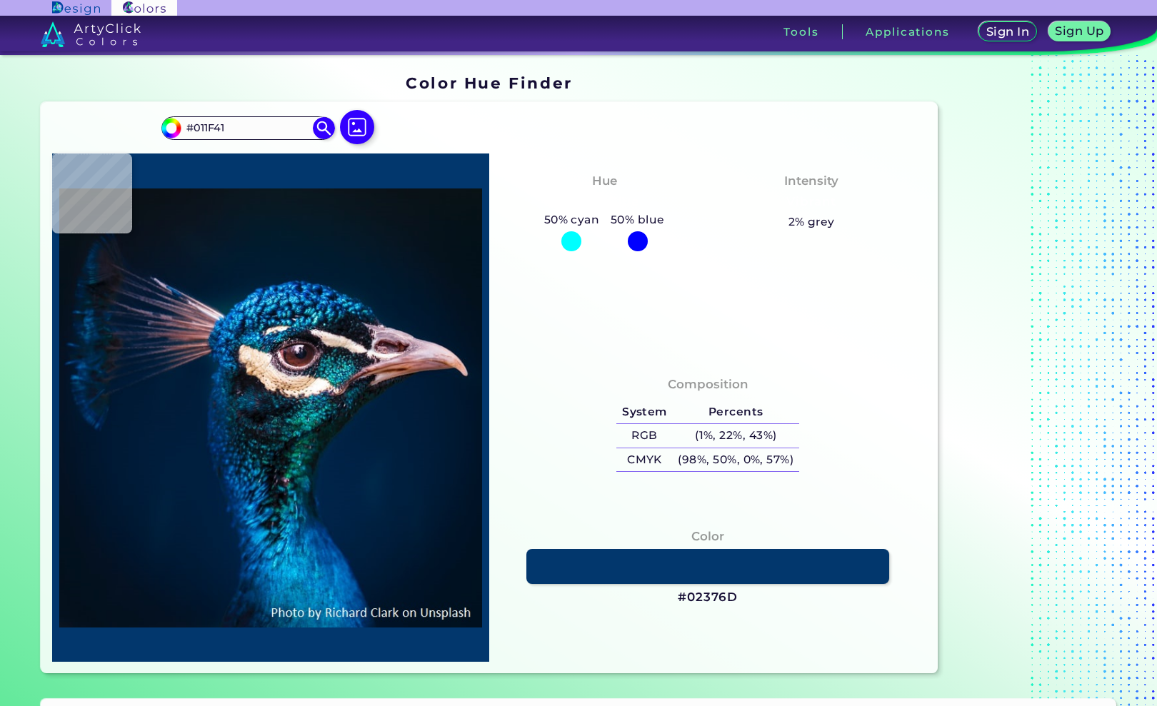
type input "#002041"
type input "#002142"
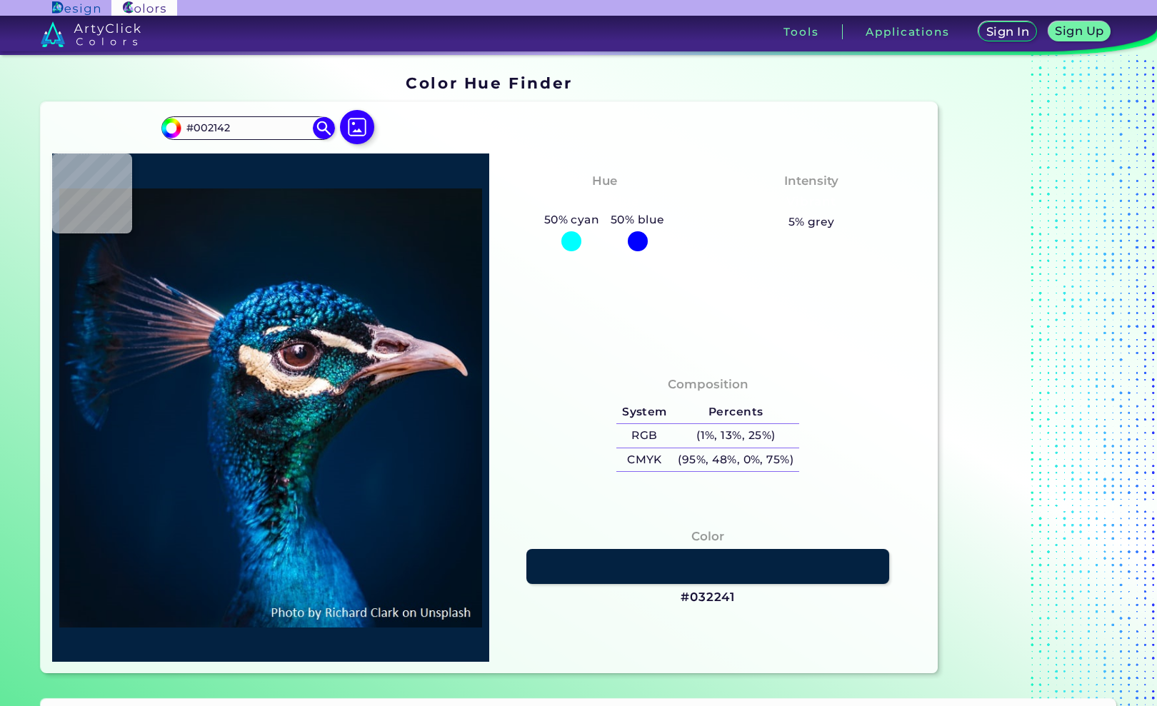
type input "#032241"
type input "#02336c"
type input "#02336C"
type input "#01519c"
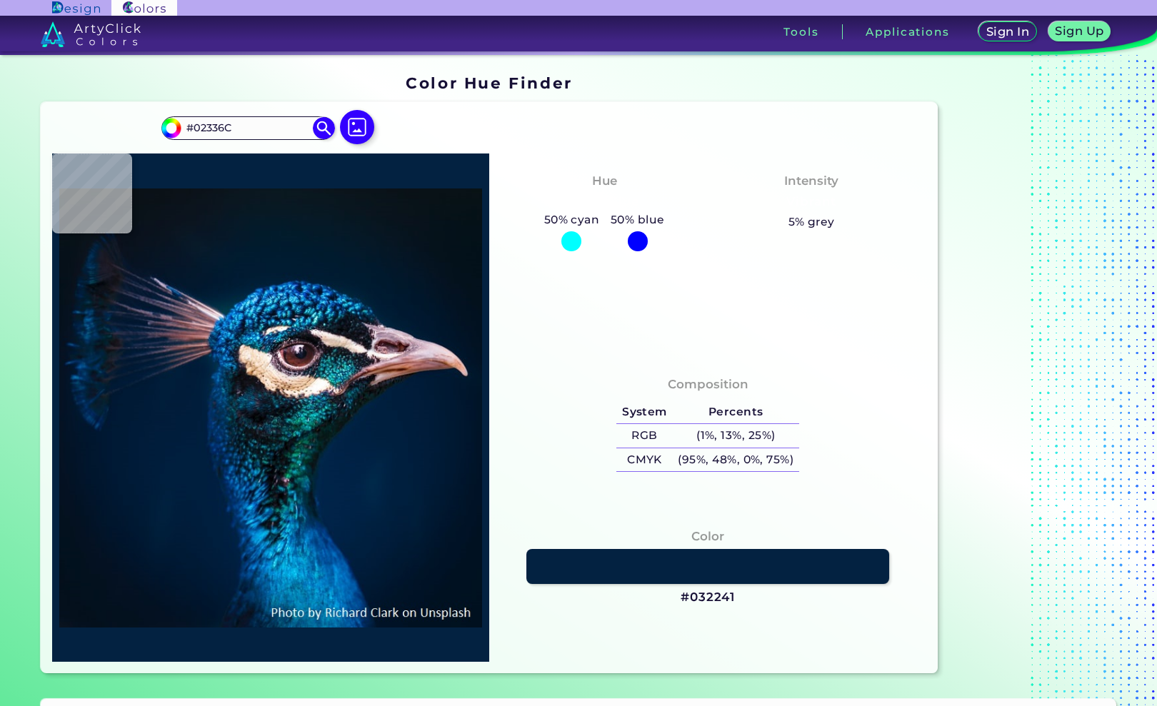
type input "#01519C"
type input "#10a4e2"
type input "#10A4E2"
type input "#0056a4"
type input "#0056A4"
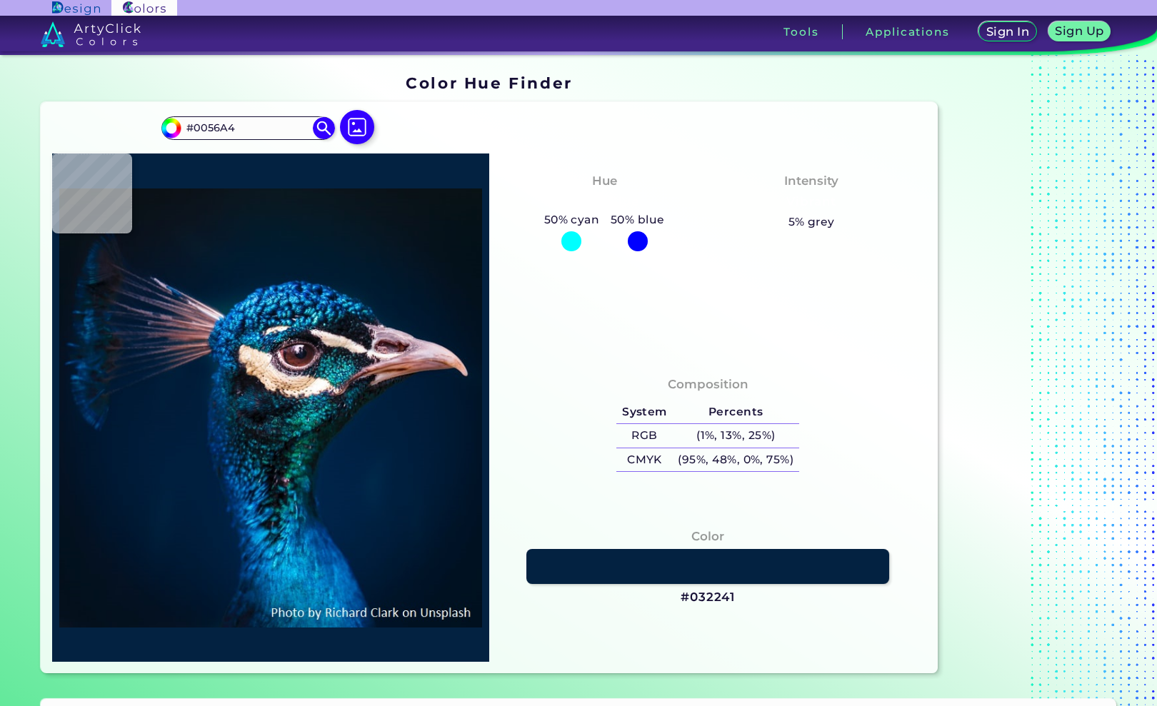
type input "#022c6a"
type input "#022C6A"
type input "#020b1c"
type input "#020B1C"
type input "#010a16"
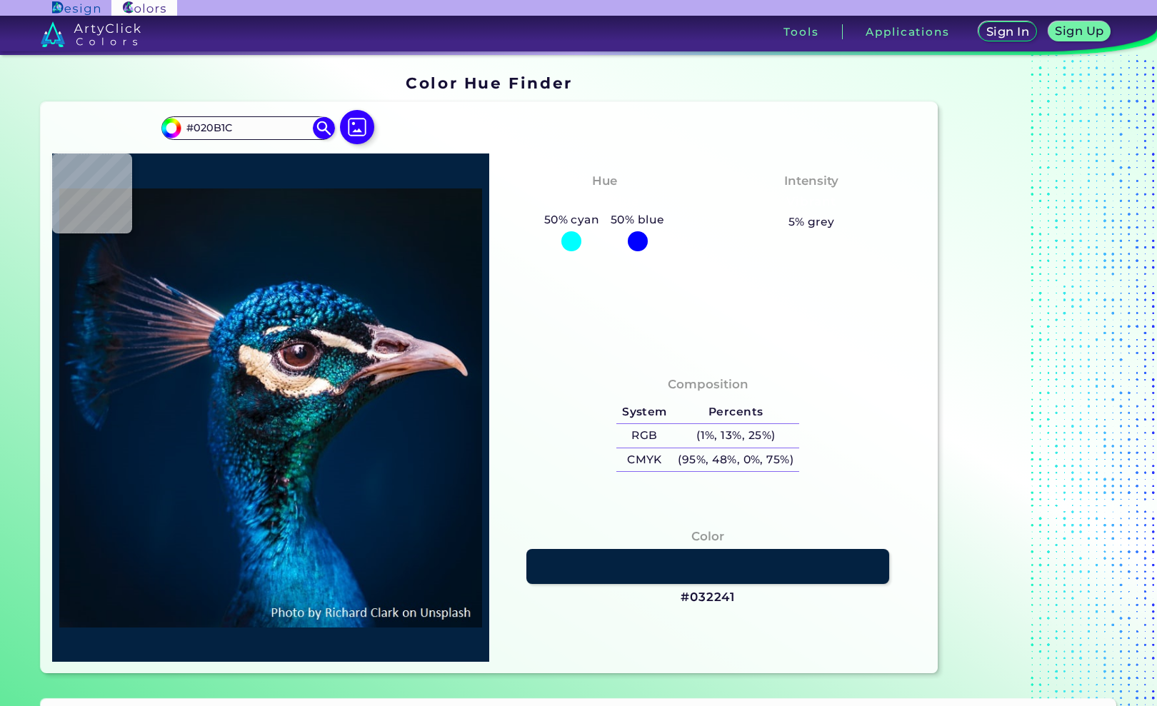
type input "#010A16"
type input "#0d2535"
type input "#0D2535"
type input "#103245"
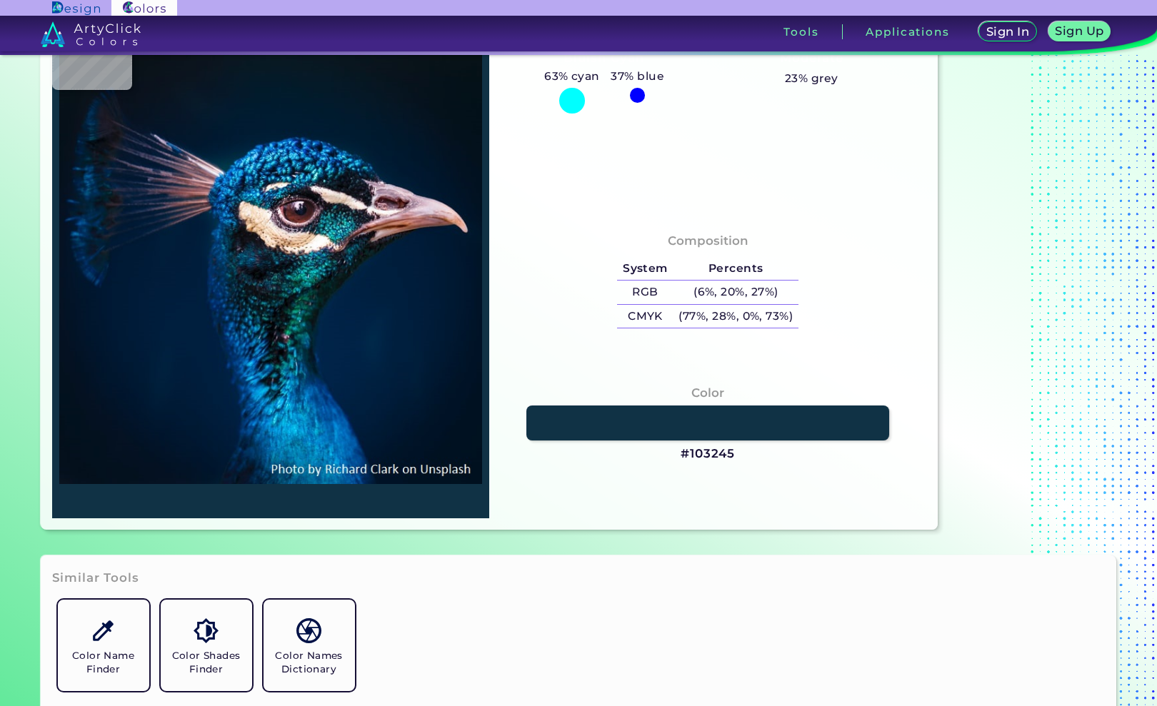
type input "#000000"
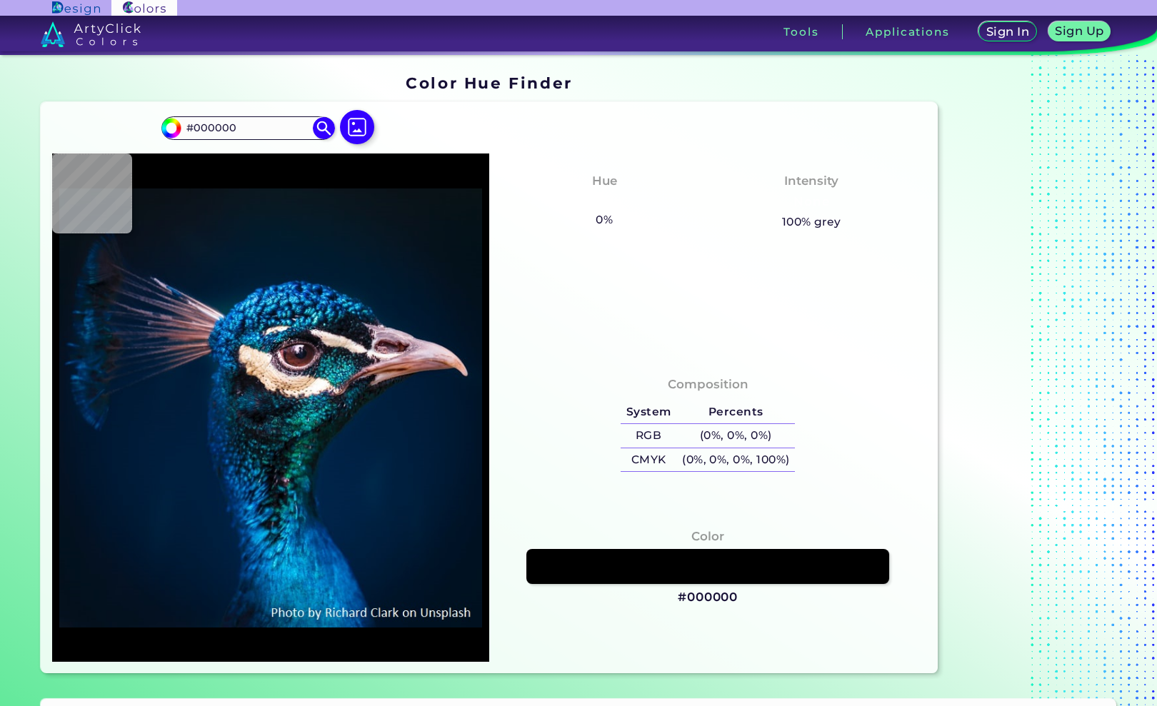
type input "#0a3a4d"
type input "#0A3A4D"
type input "#0f609b"
type input "#0F609B"
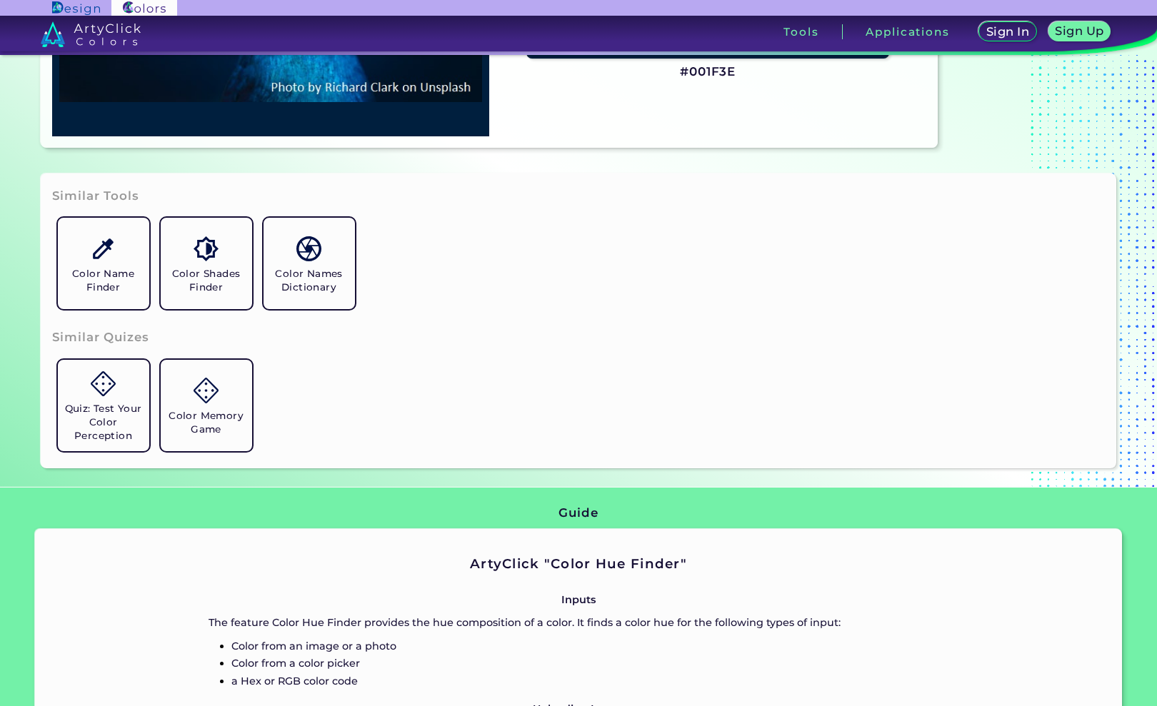
scroll to position [542, 0]
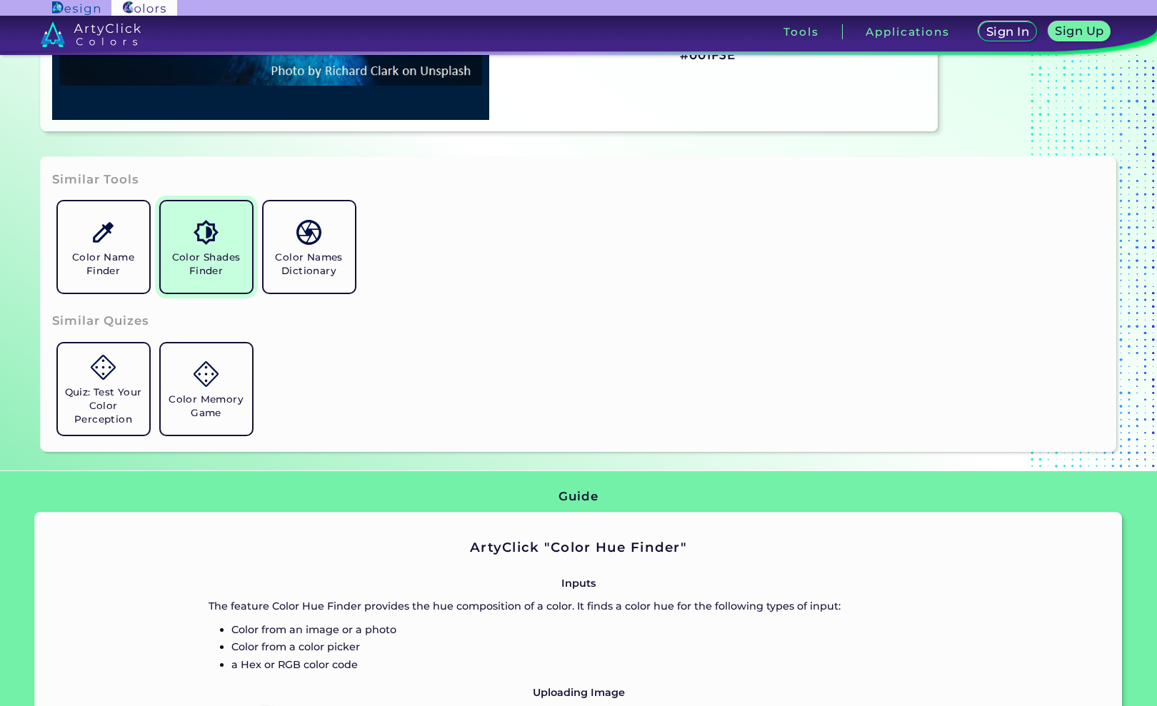
click at [191, 256] on h5 "Color Shades Finder" at bounding box center [206, 264] width 80 height 27
